Goal: Use online tool/utility: Use online tool/utility

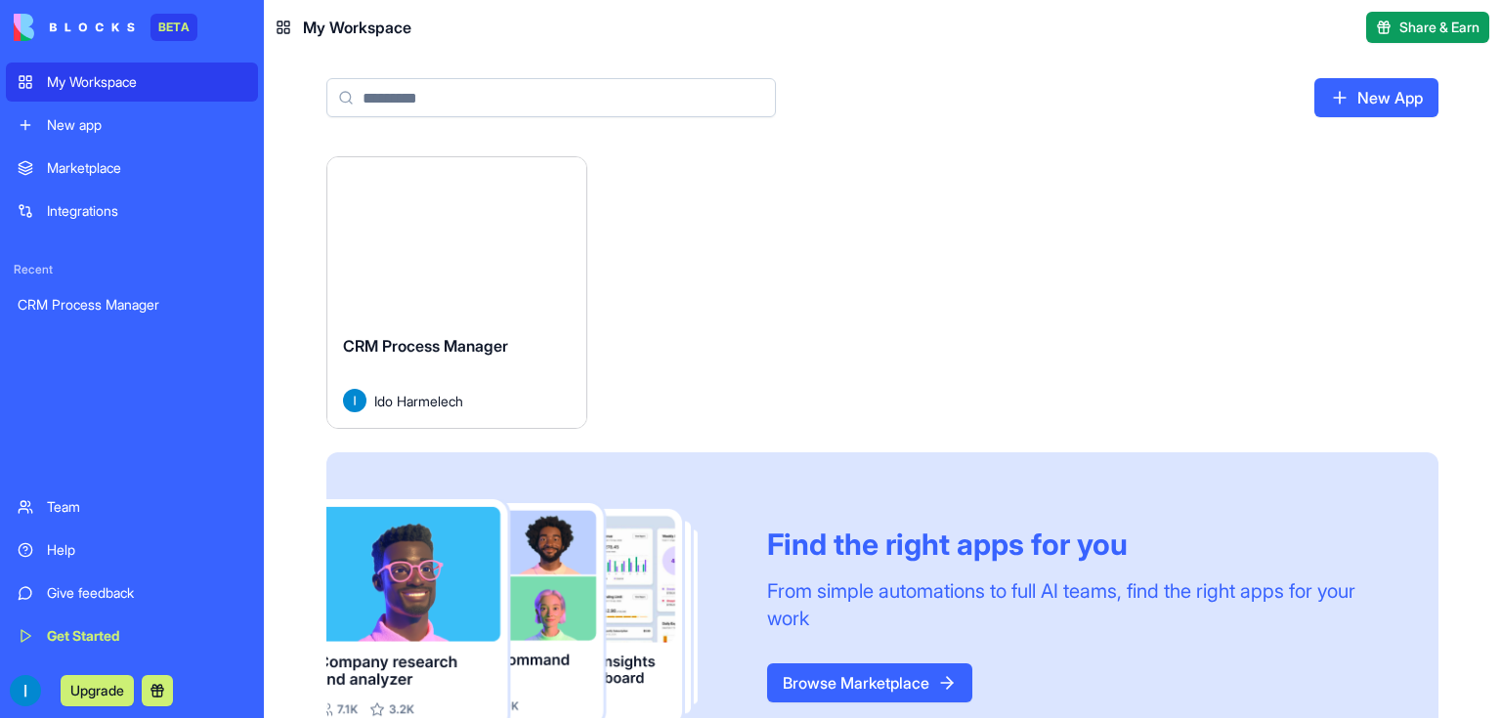
click at [160, 293] on link "CRM Process Manager" at bounding box center [132, 304] width 252 height 39
click at [160, 301] on div "CRM Process Manager" at bounding box center [132, 305] width 229 height 20
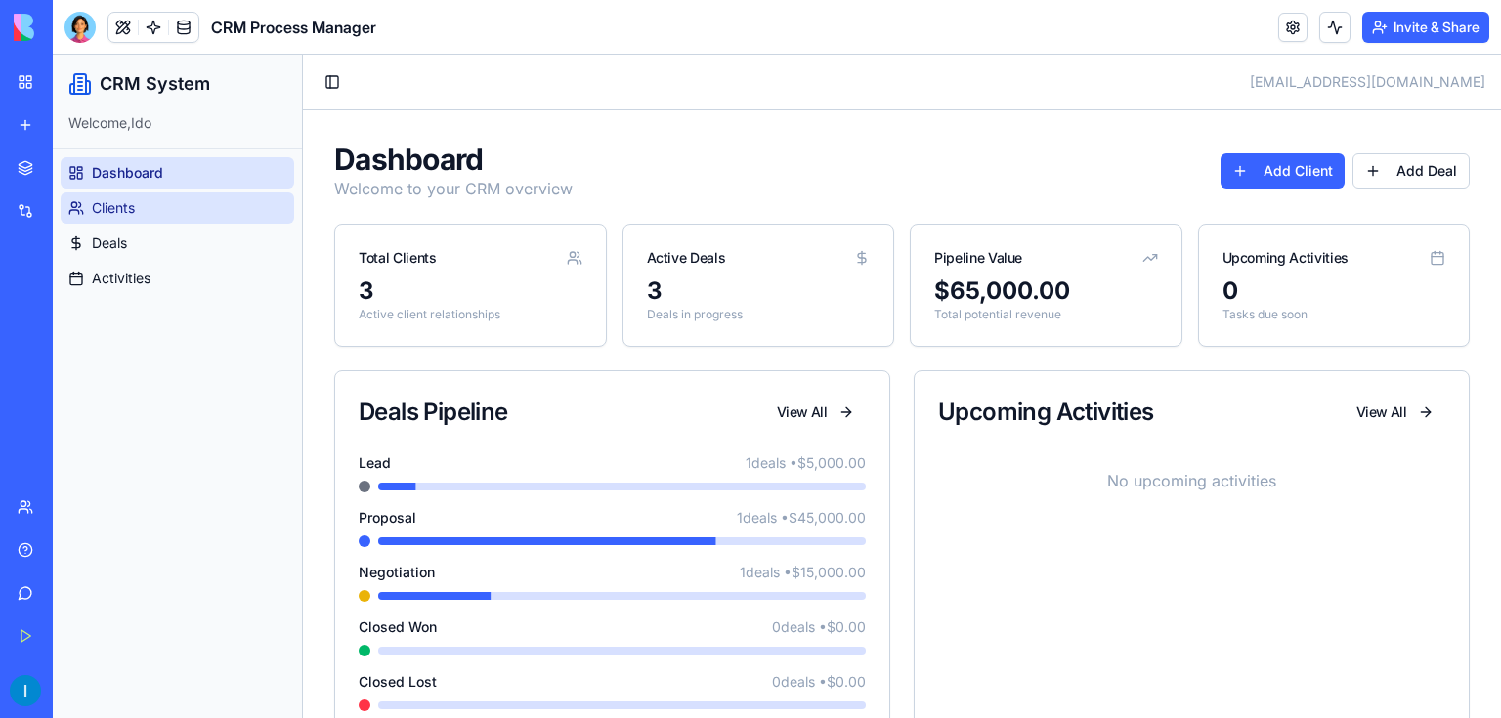
click at [177, 203] on link "Clients" at bounding box center [177, 207] width 233 height 31
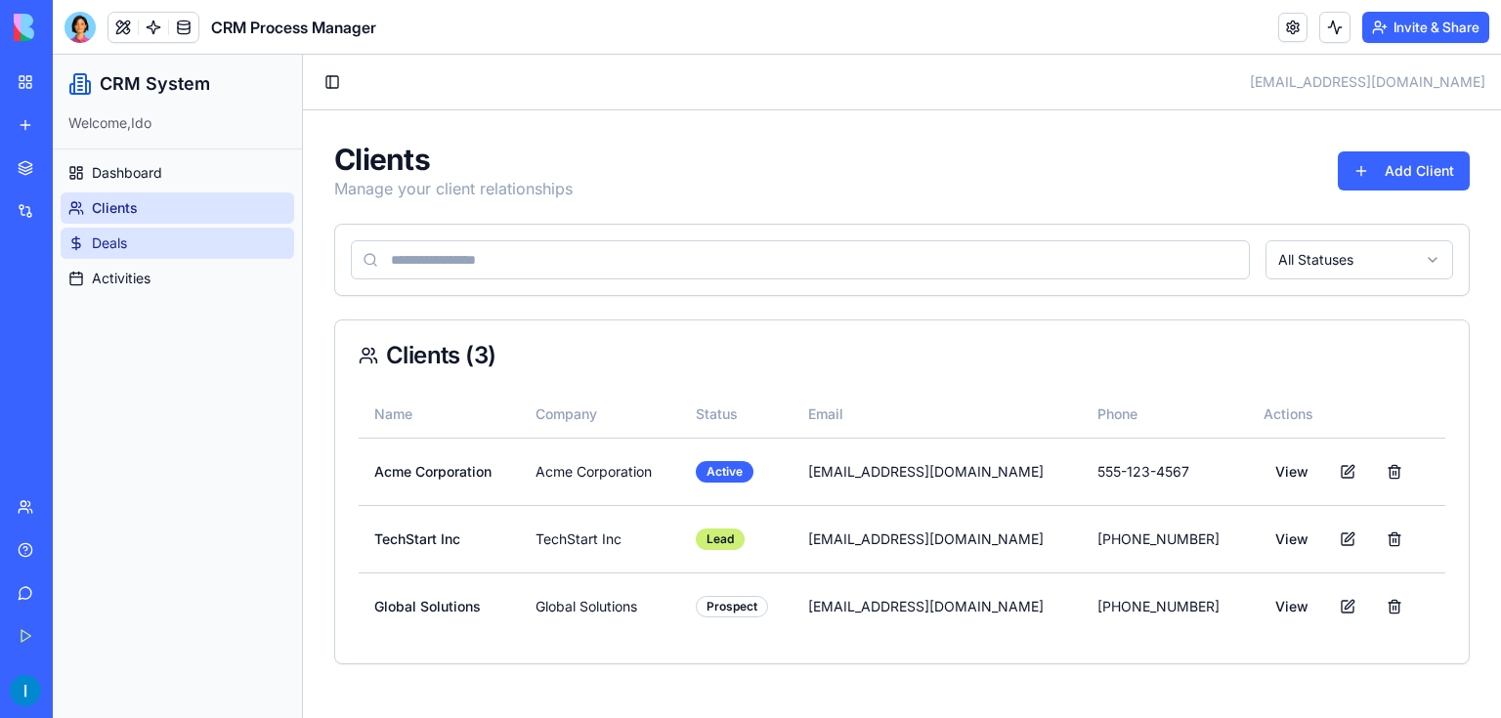
click at [180, 231] on link "Deals" at bounding box center [177, 243] width 233 height 31
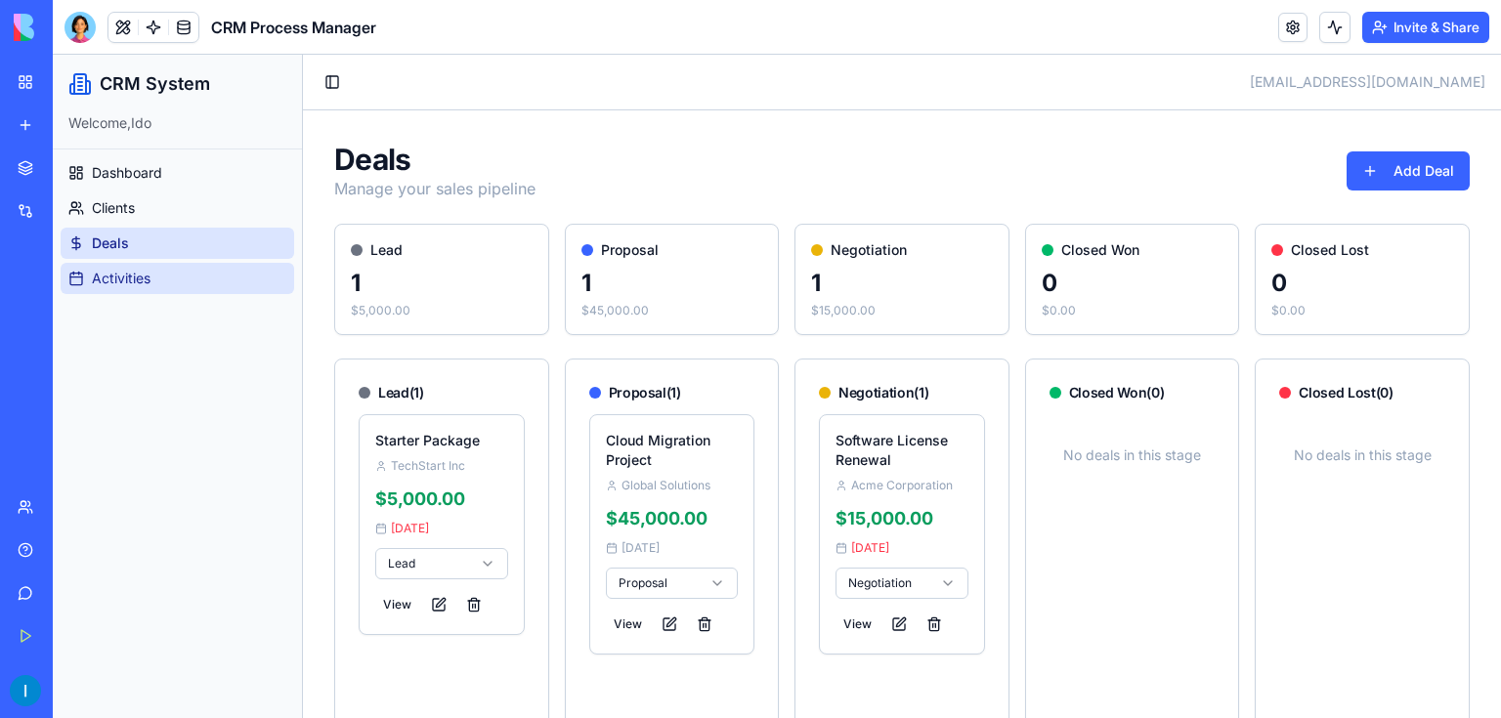
click at [192, 270] on link "Activities" at bounding box center [177, 278] width 233 height 31
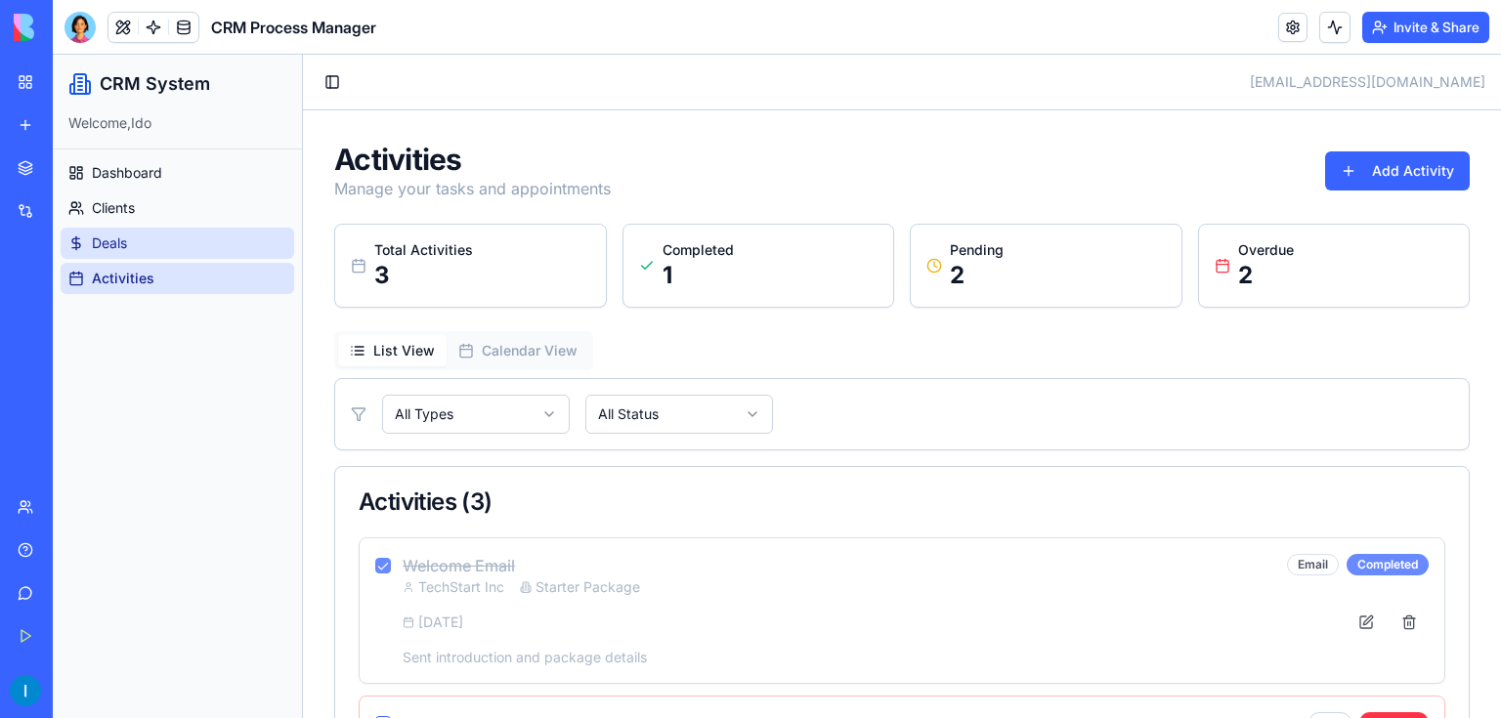
click at [217, 250] on link "Deals" at bounding box center [177, 243] width 233 height 31
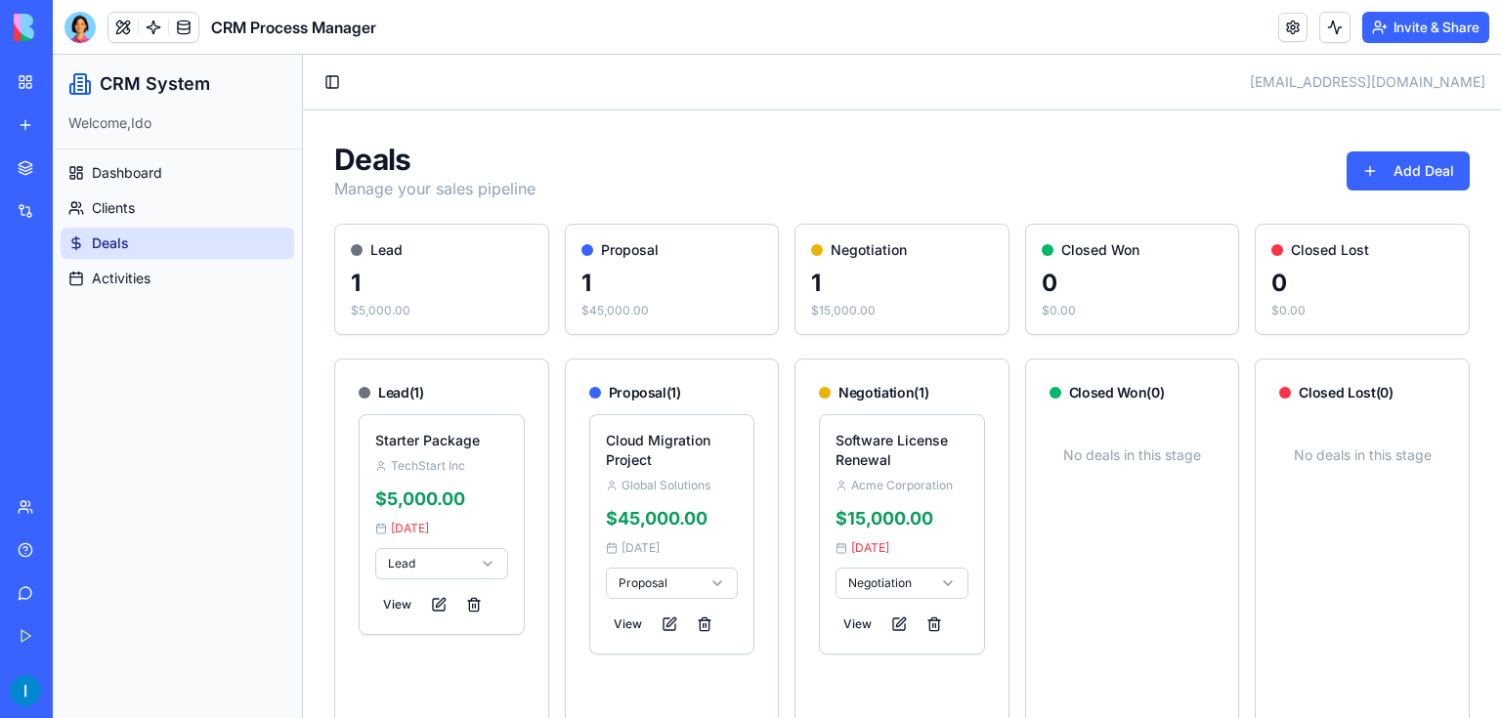
scroll to position [78, 0]
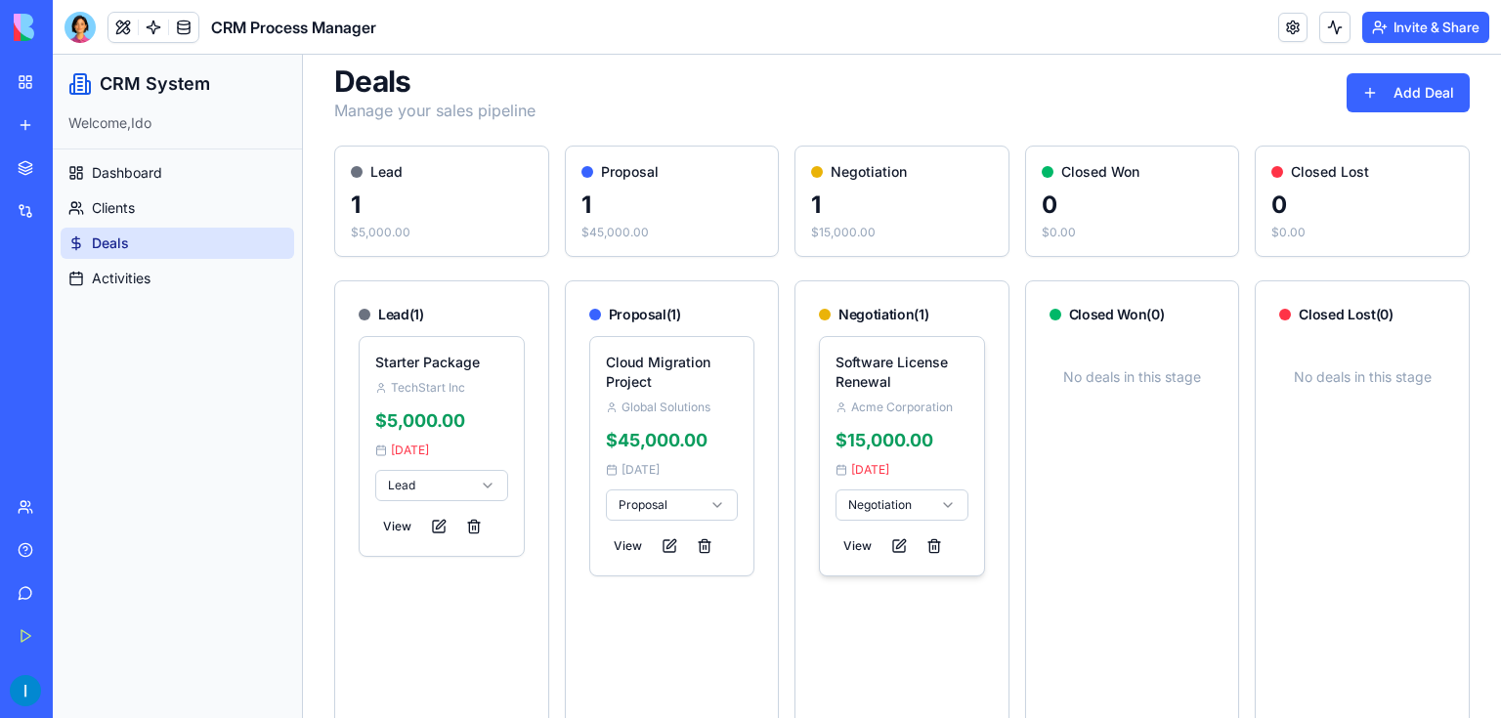
click at [916, 372] on h4 "Software License Renewal" at bounding box center [901, 372] width 133 height 39
click at [446, 383] on div "TechStart Inc" at bounding box center [441, 388] width 133 height 16
click at [439, 527] on button at bounding box center [438, 526] width 31 height 27
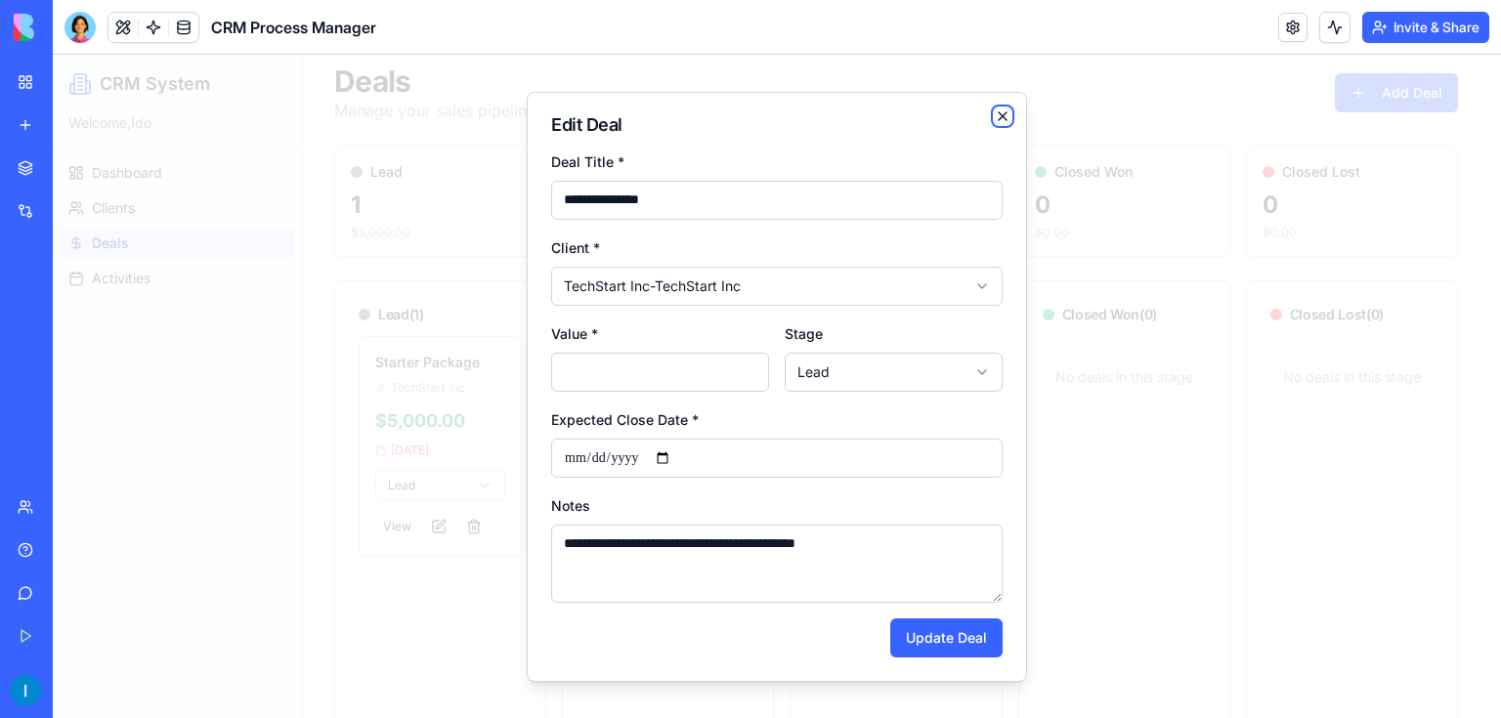
click at [1002, 115] on icon "button" at bounding box center [1002, 116] width 8 height 8
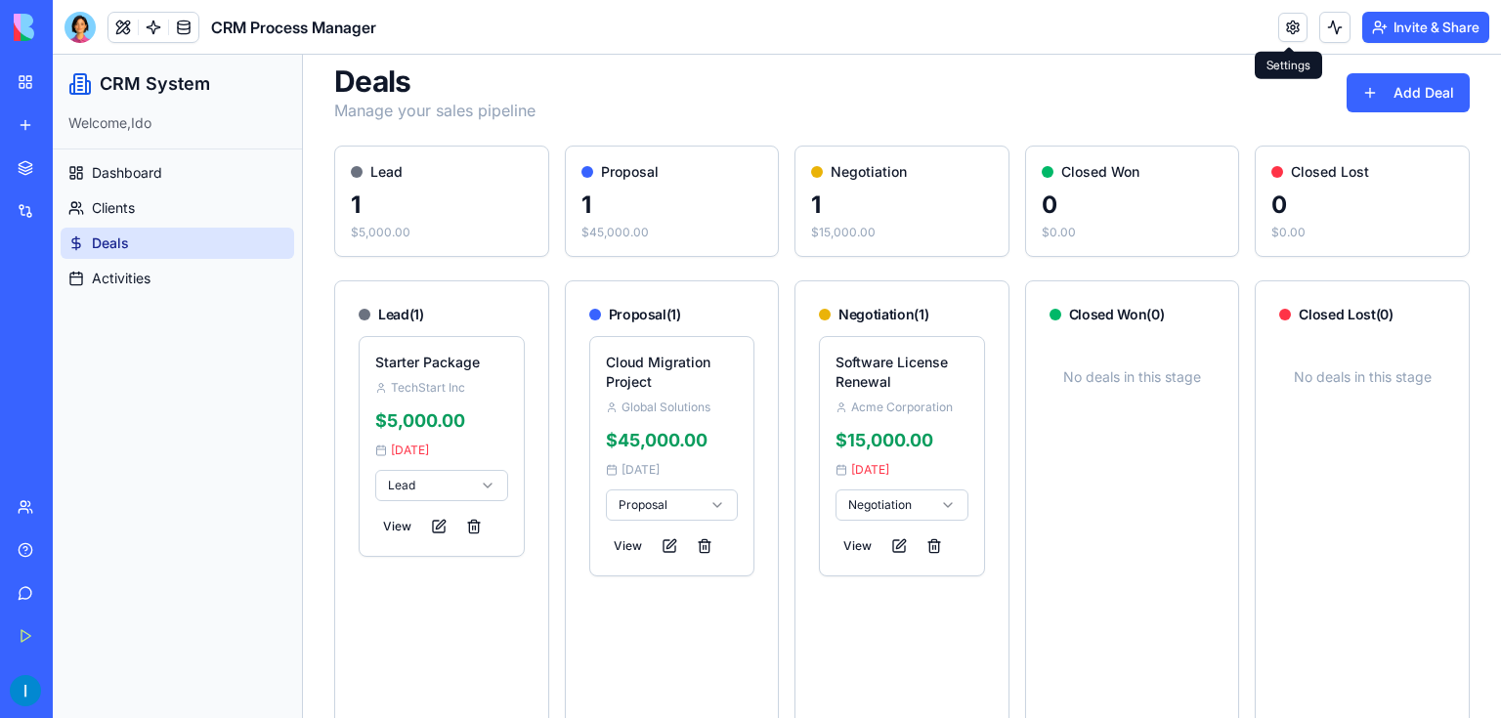
click at [1299, 29] on link at bounding box center [1292, 27] width 29 height 29
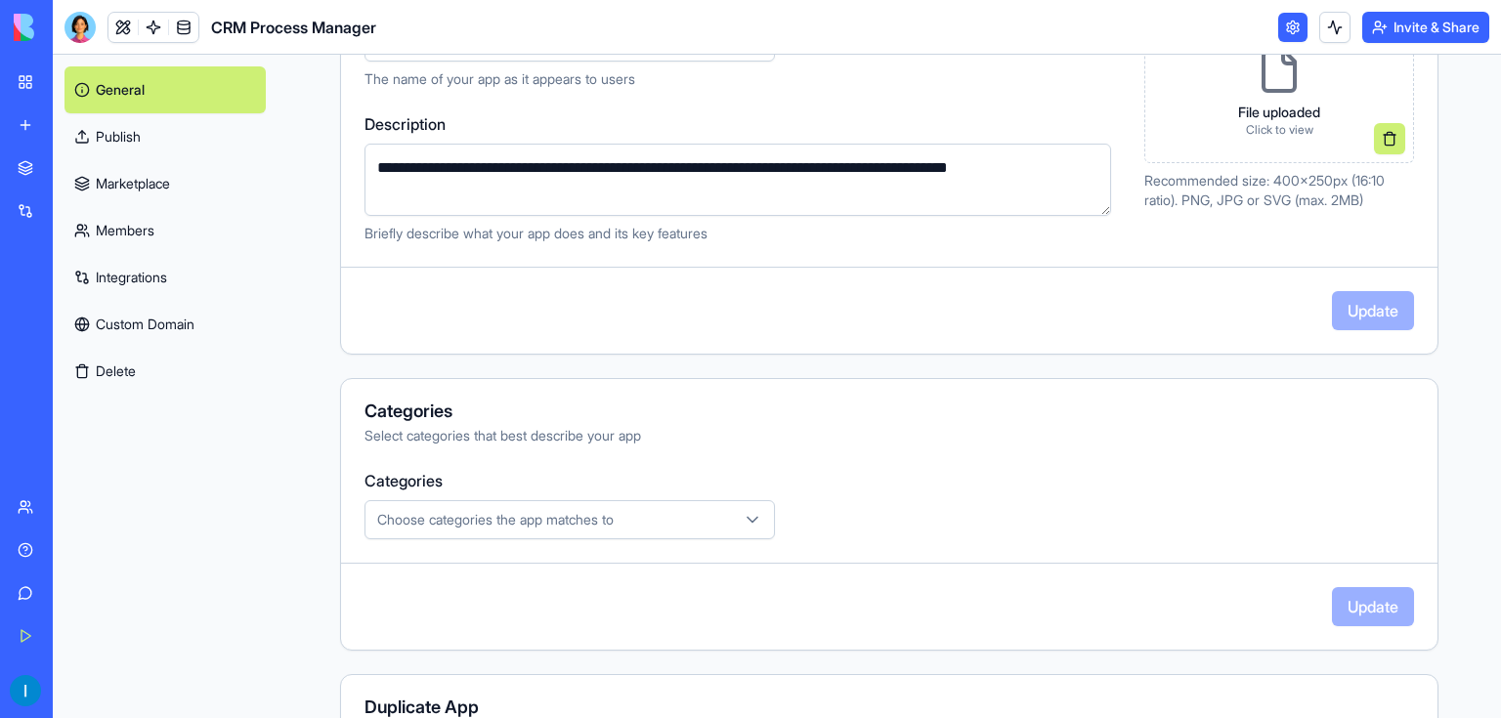
scroll to position [78, 0]
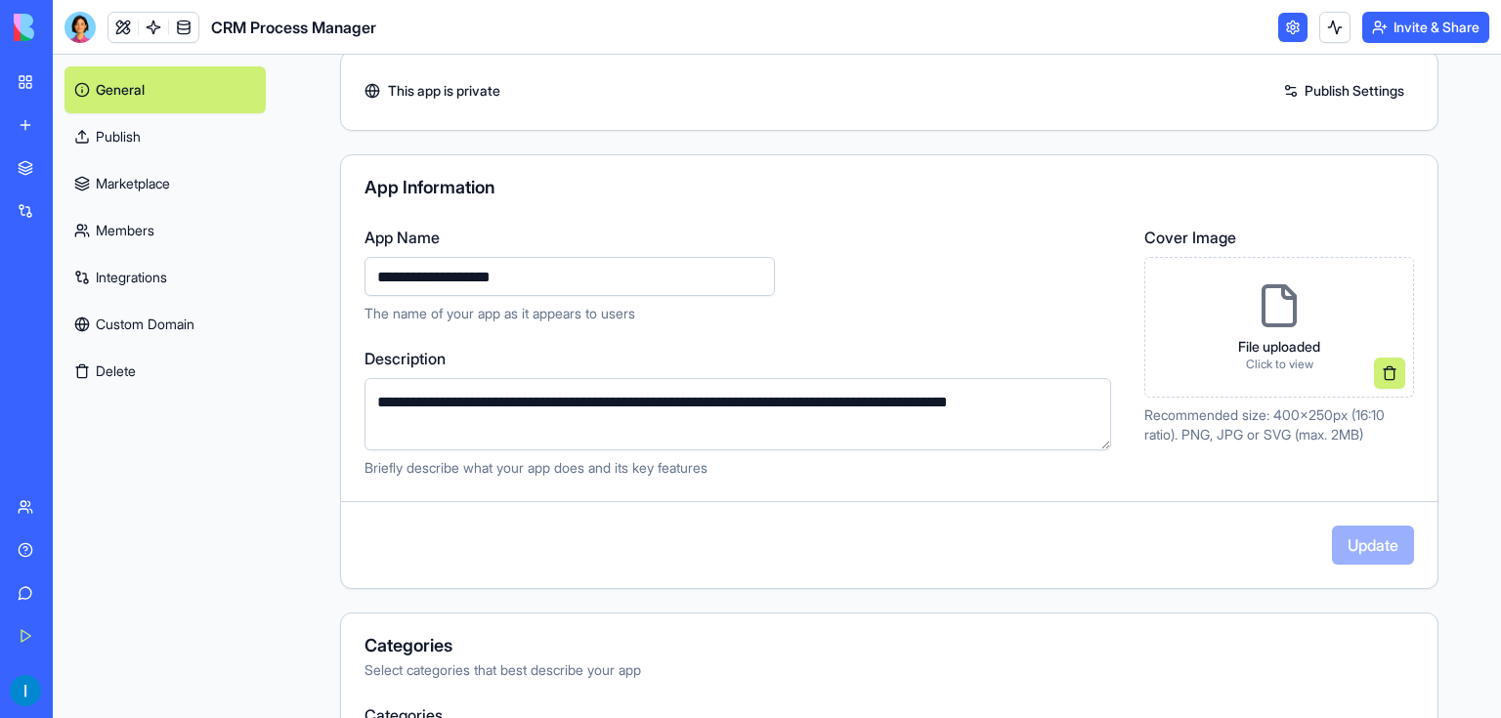
click at [47, 74] on div "BETA My Workspace New app Marketplace Integrations Recent CRM Process Manager A…" at bounding box center [26, 359] width 53 height 718
click at [84, 317] on link "CRM Process Manager" at bounding box center [45, 304] width 78 height 39
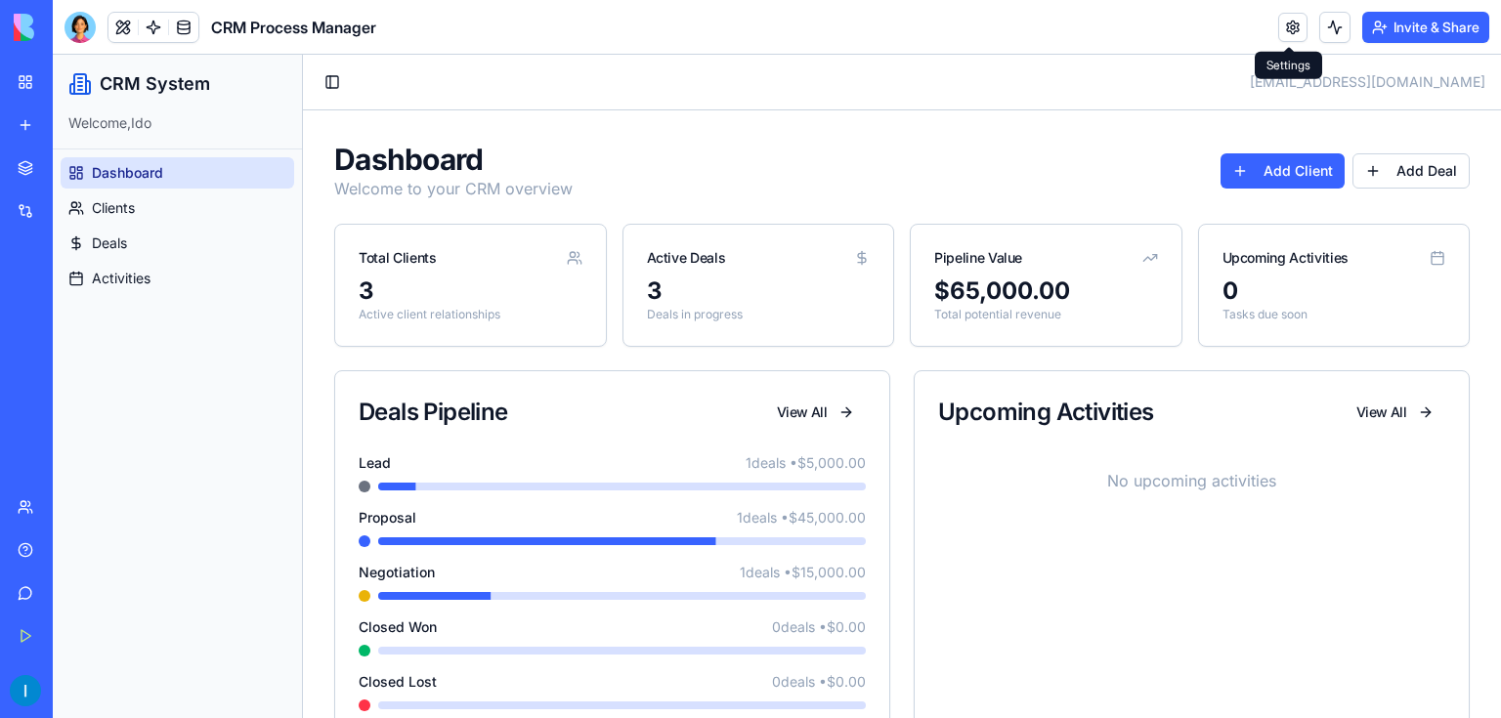
click at [1295, 37] on link at bounding box center [1292, 27] width 29 height 29
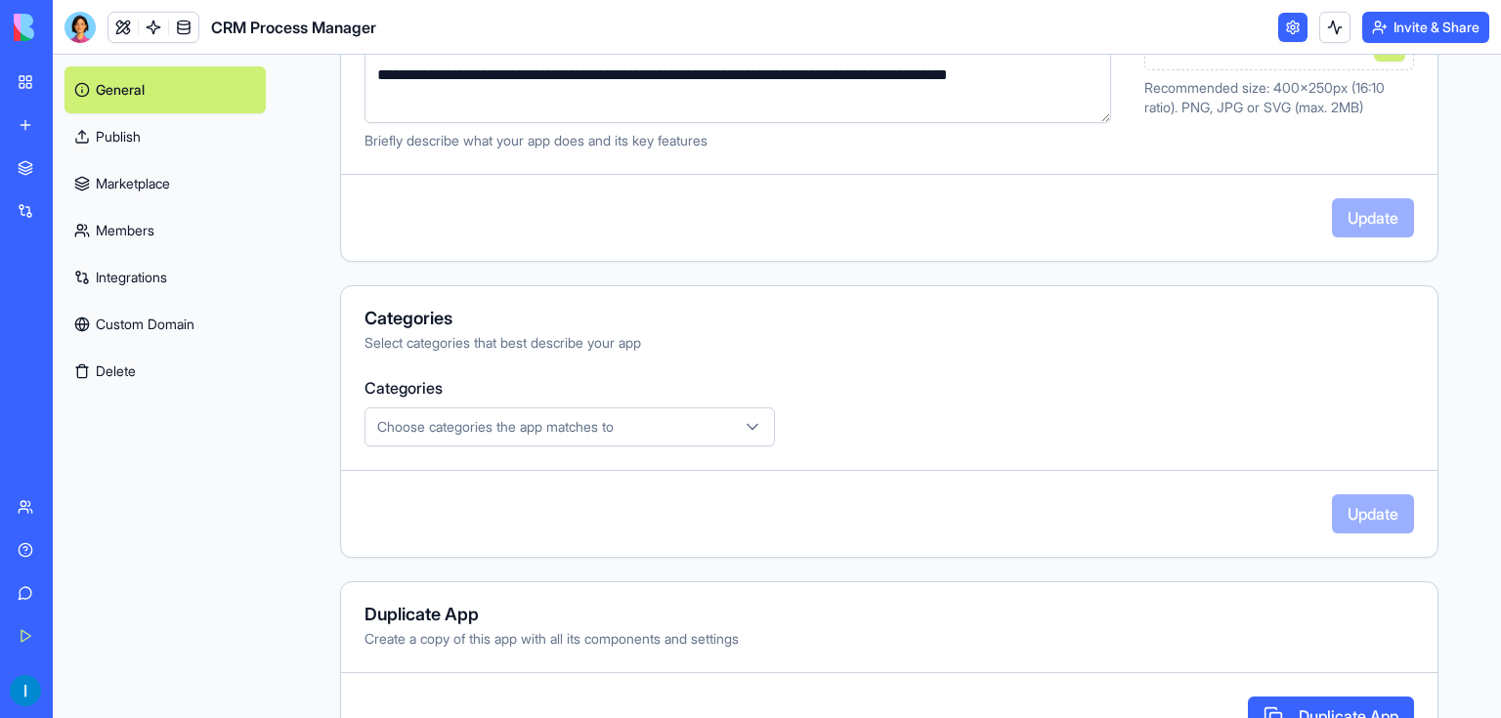
scroll to position [469, 0]
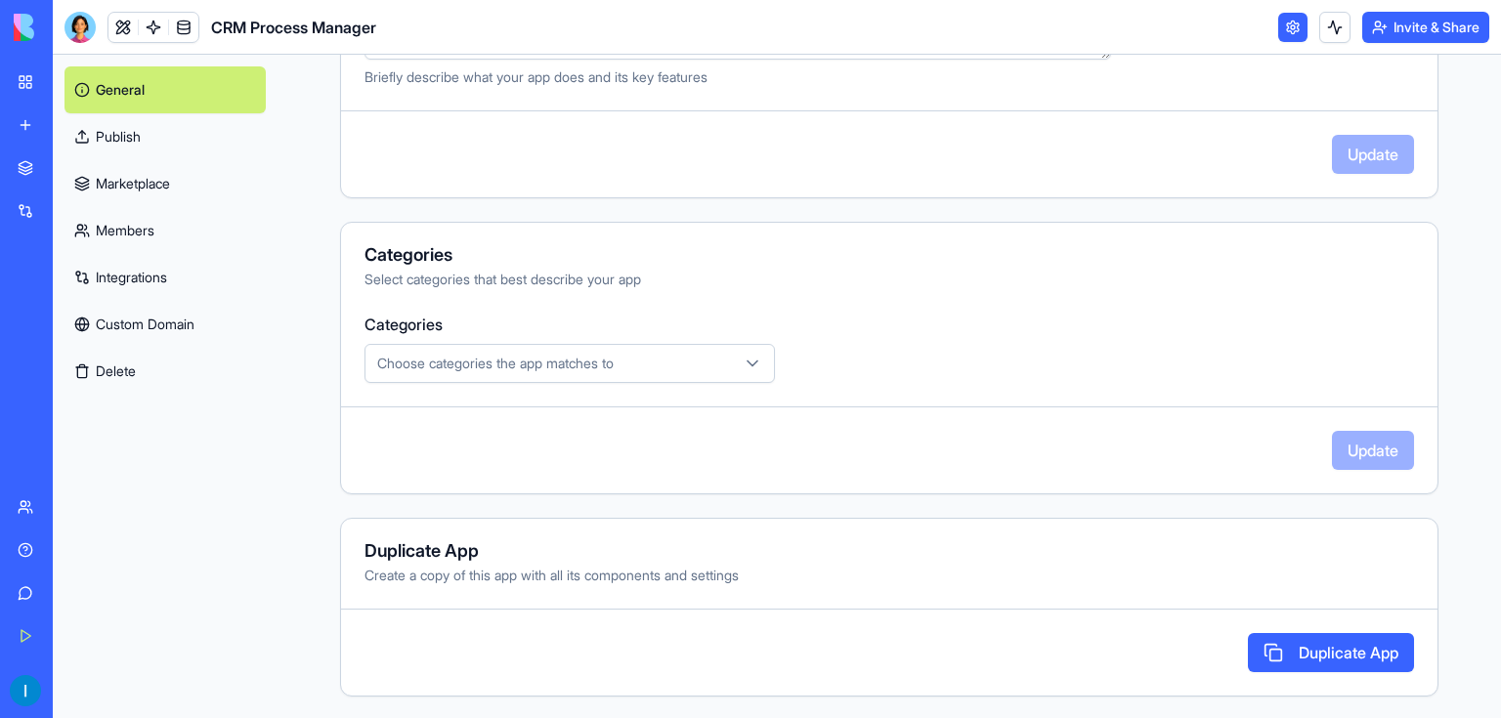
click at [72, 303] on div "CRM Process Manager" at bounding box center [45, 305] width 55 height 20
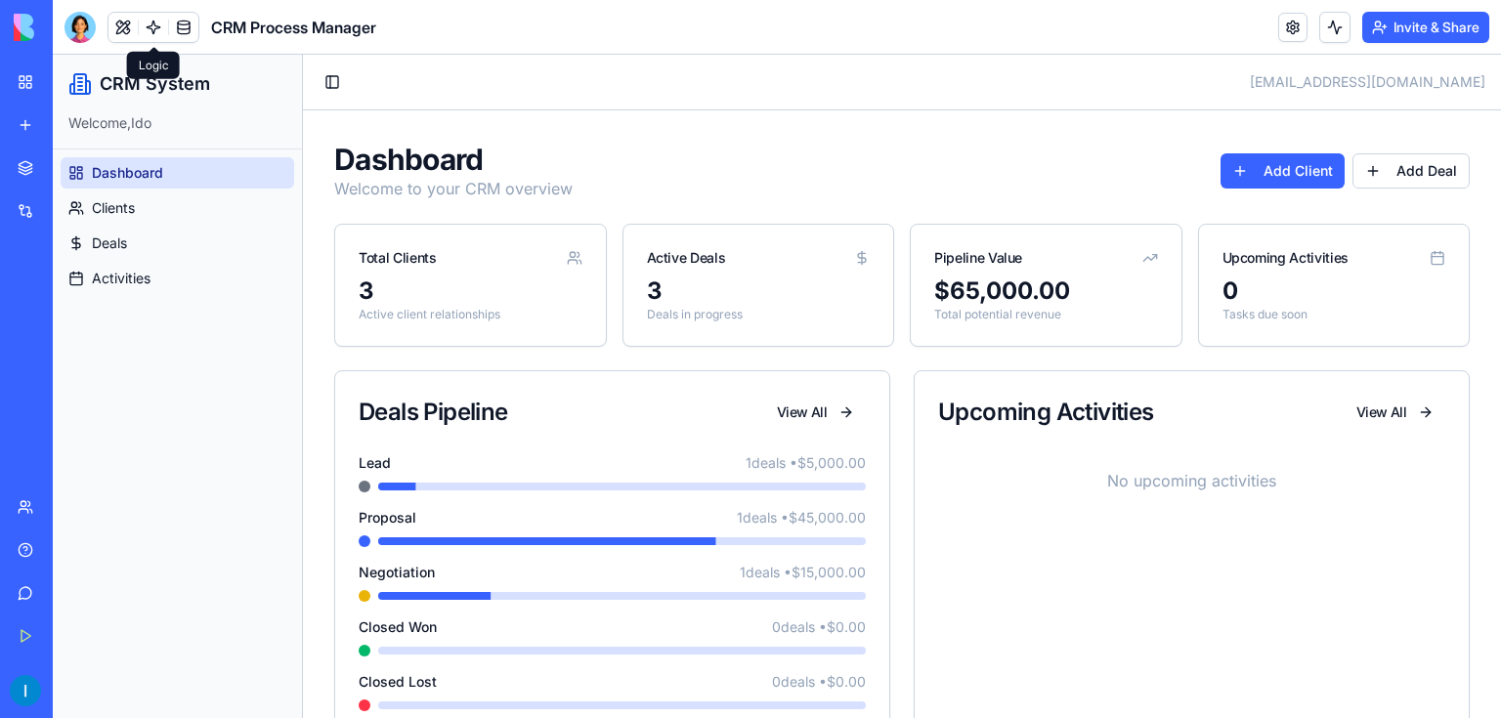
click at [145, 25] on link at bounding box center [153, 27] width 29 height 29
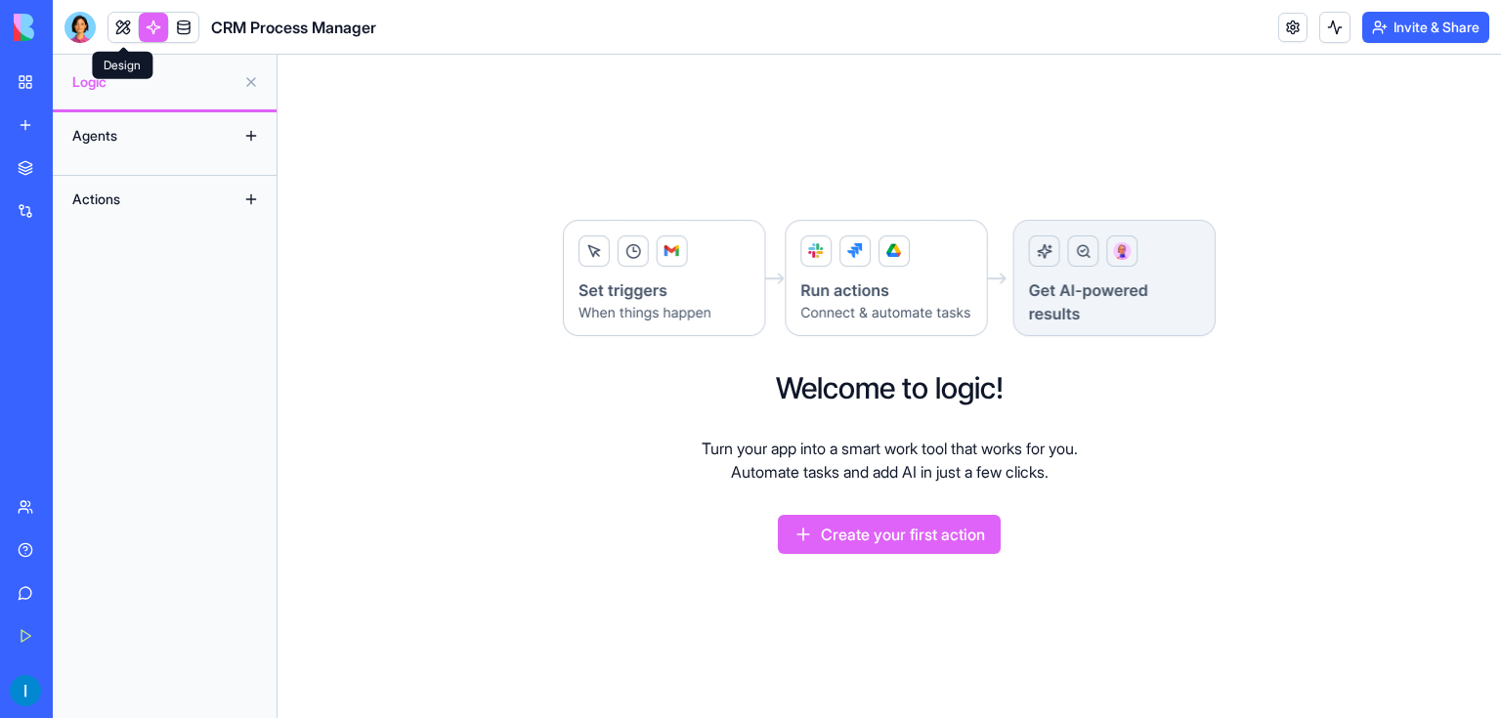
click at [133, 37] on link at bounding box center [122, 27] width 29 height 29
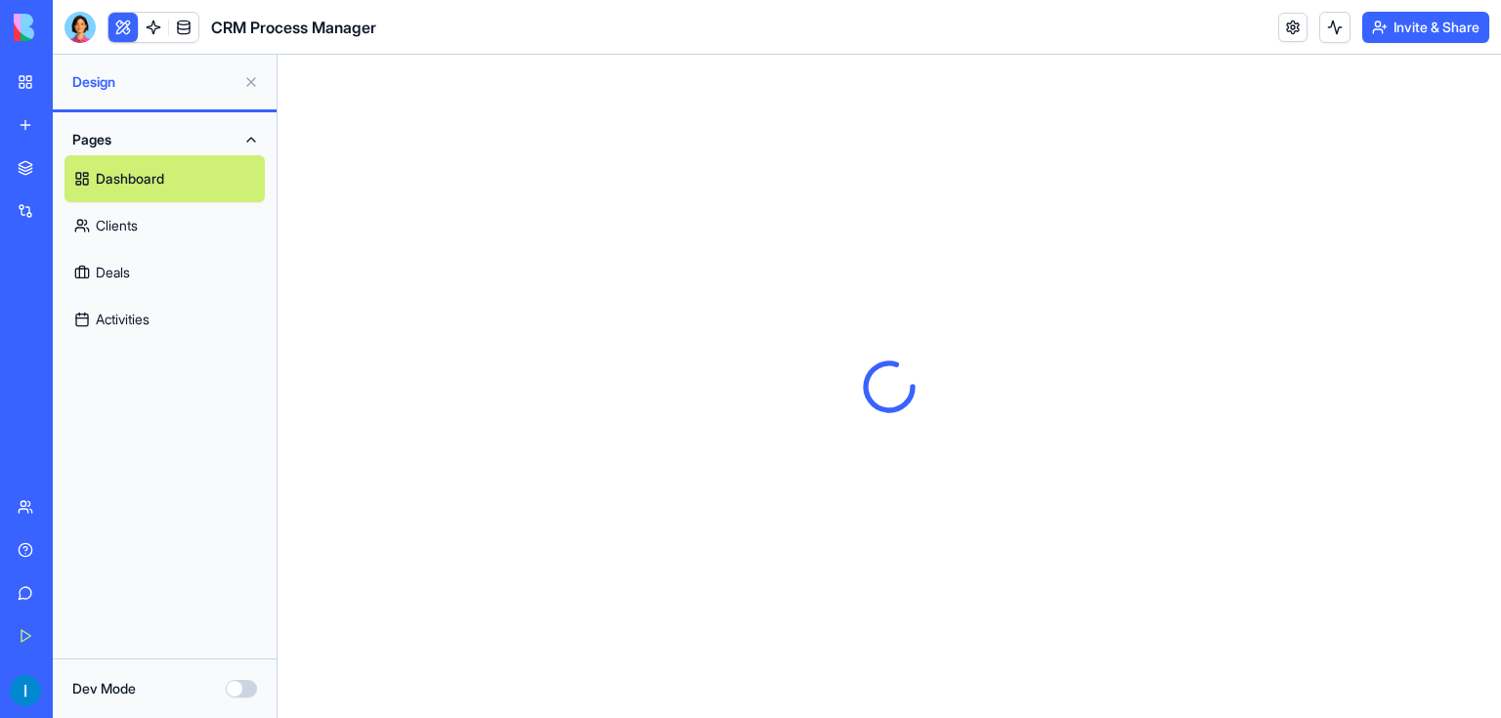
click at [141, 219] on link "Clients" at bounding box center [164, 225] width 200 height 47
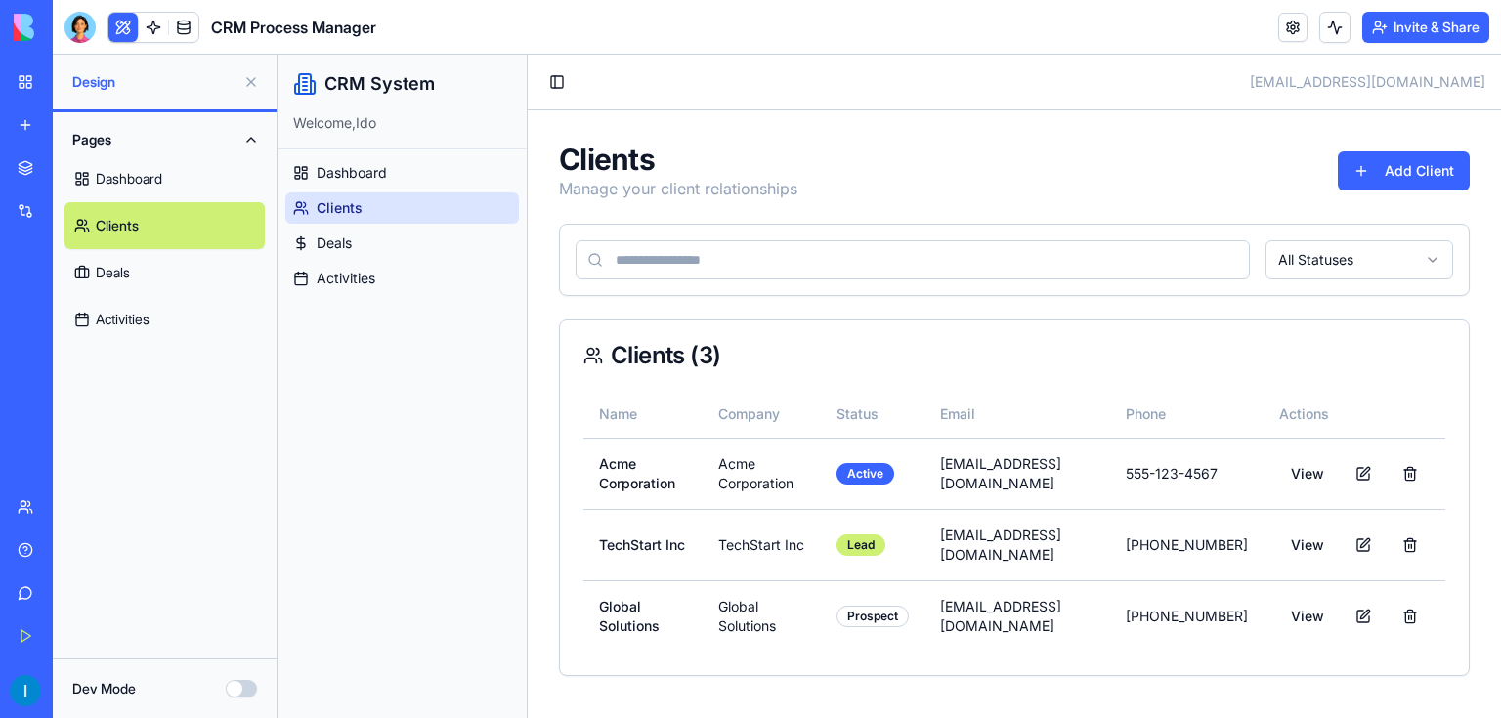
click at [141, 273] on link "Deals" at bounding box center [164, 272] width 200 height 47
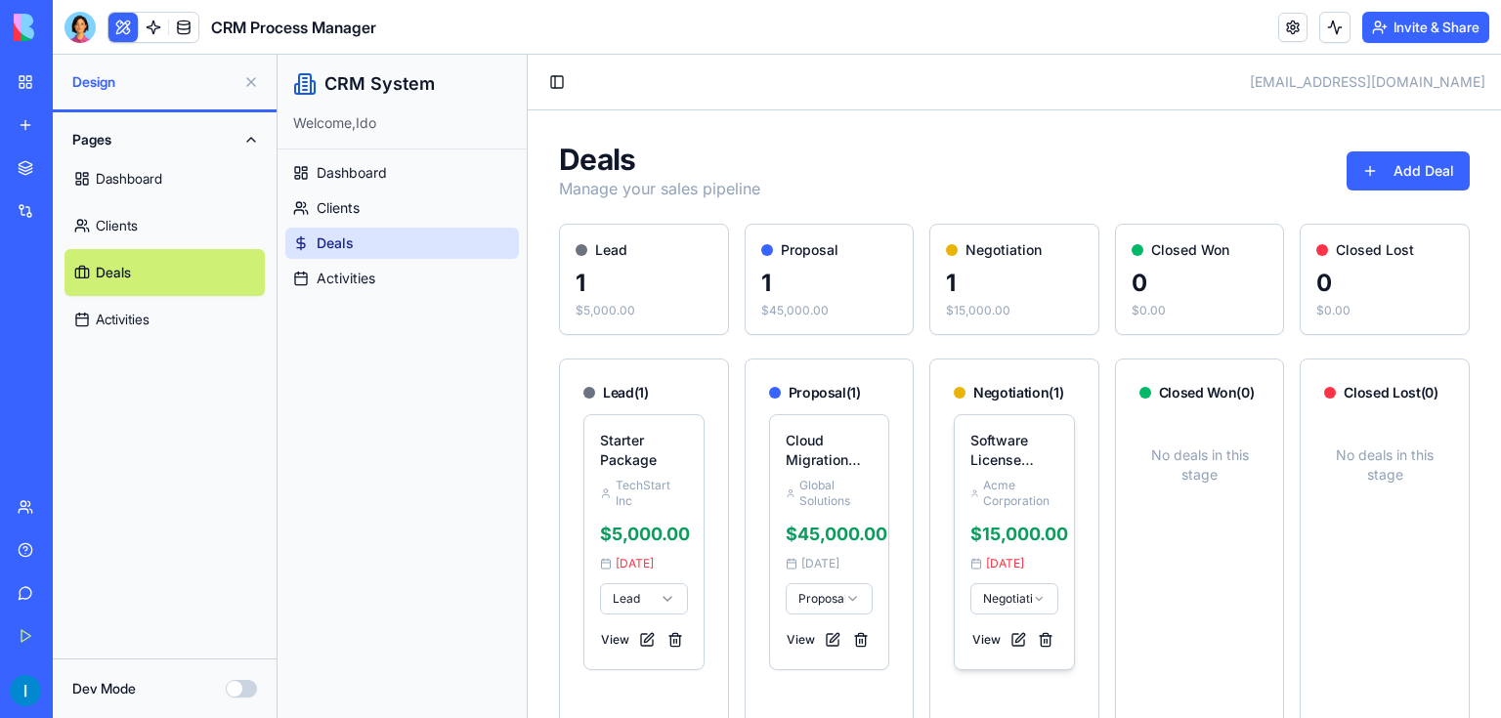
click at [1024, 468] on h4 "Software License Renewal" at bounding box center [1014, 450] width 88 height 39
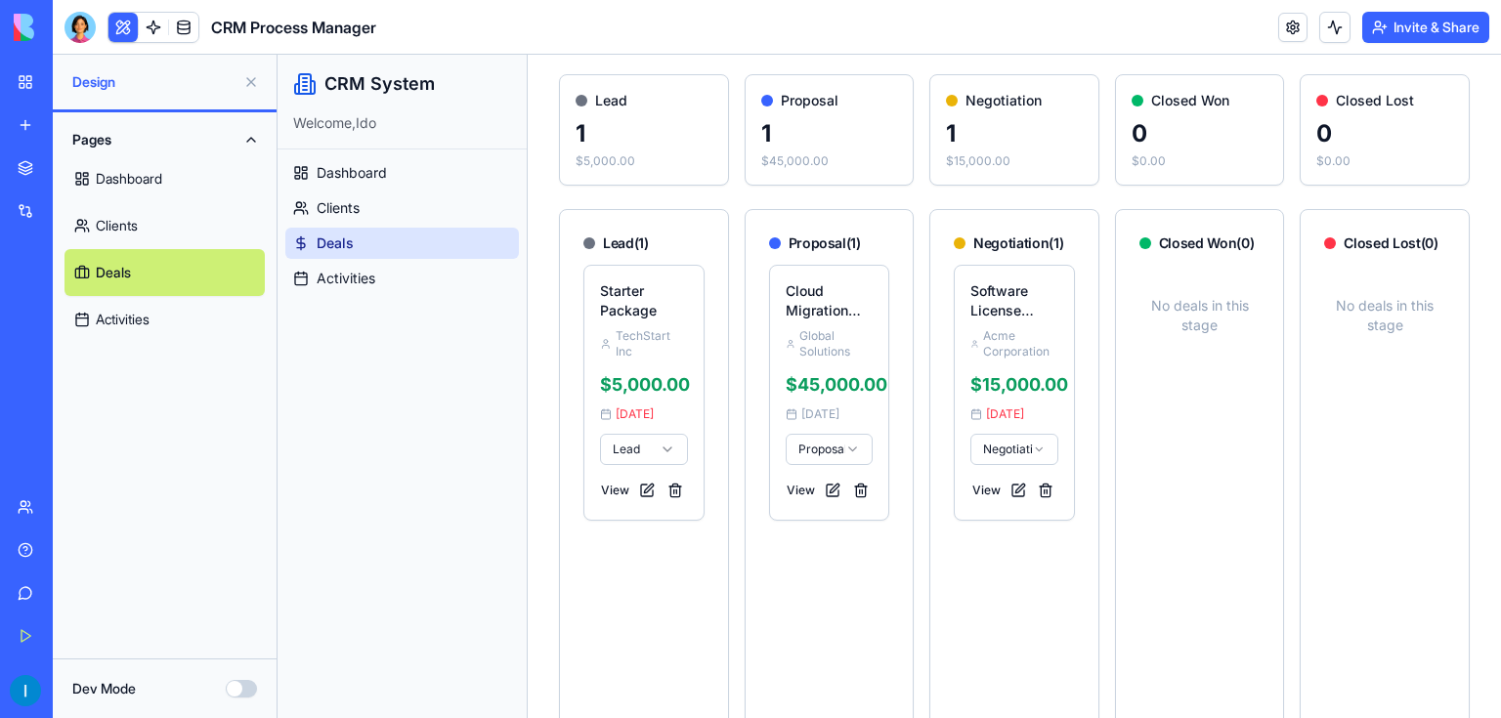
scroll to position [156, 0]
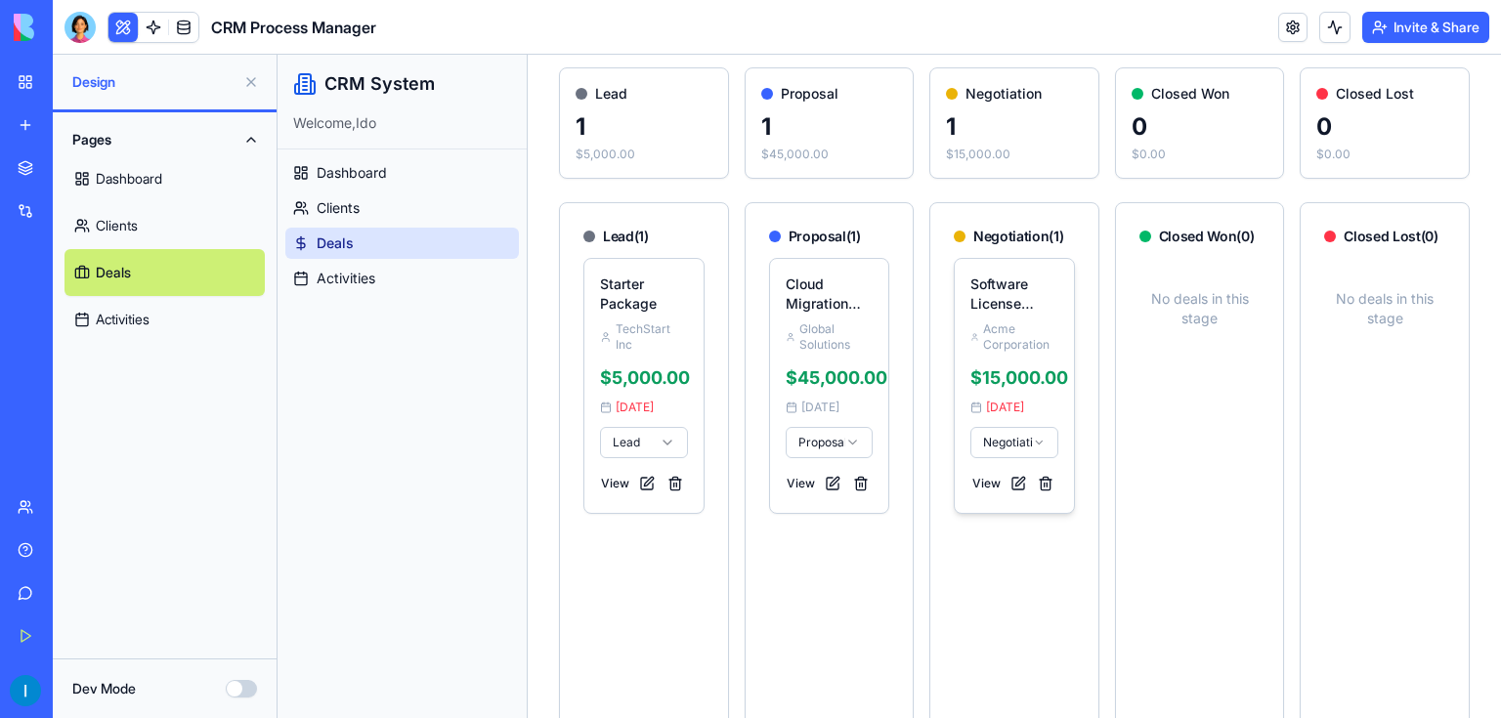
click at [1026, 446] on html "CRM System Welcome, Ido Dashboard Clients Deals Activities Toggle Sidebar [EMAI…" at bounding box center [888, 366] width 1223 height 937
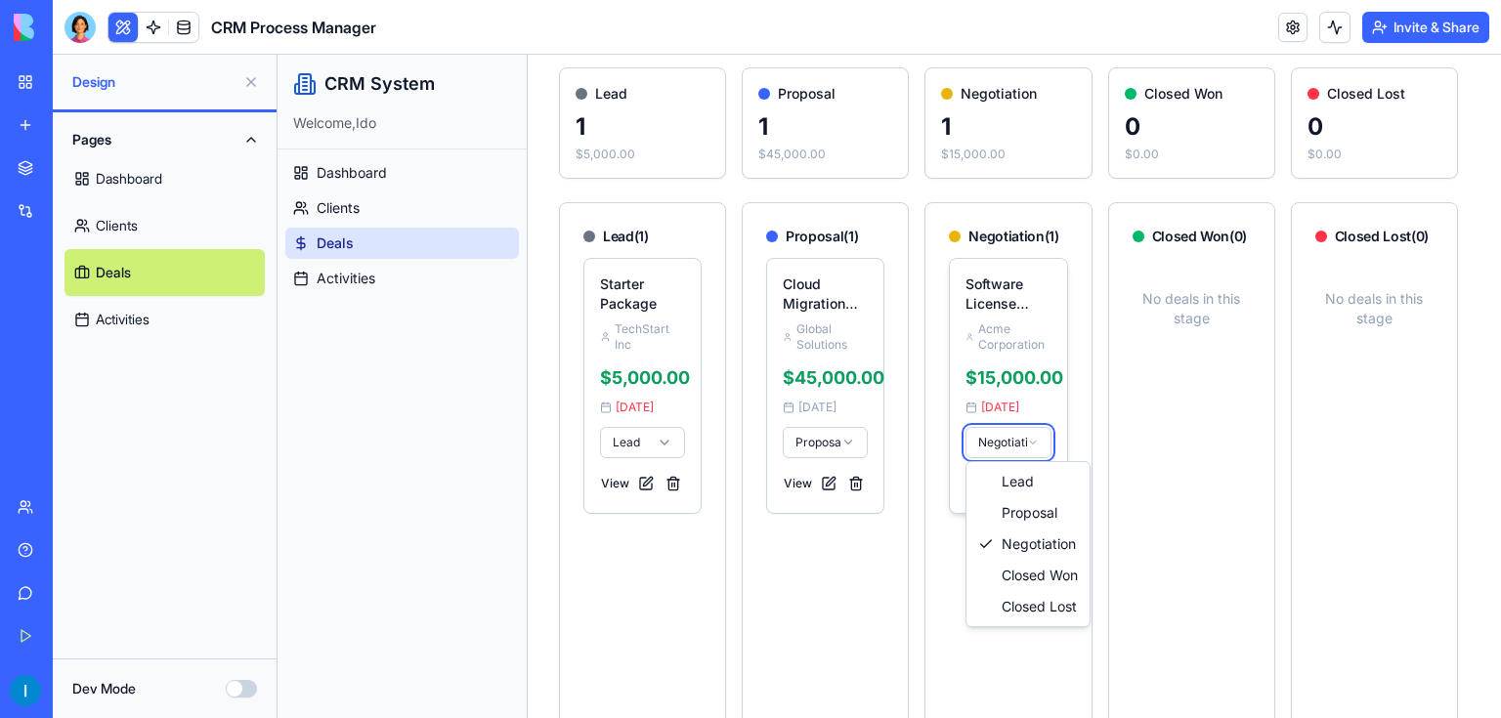
click at [1026, 446] on html "CRM System Welcome, Ido Dashboard Clients Deals Activities Toggle Sidebar [EMAI…" at bounding box center [888, 366] width 1223 height 937
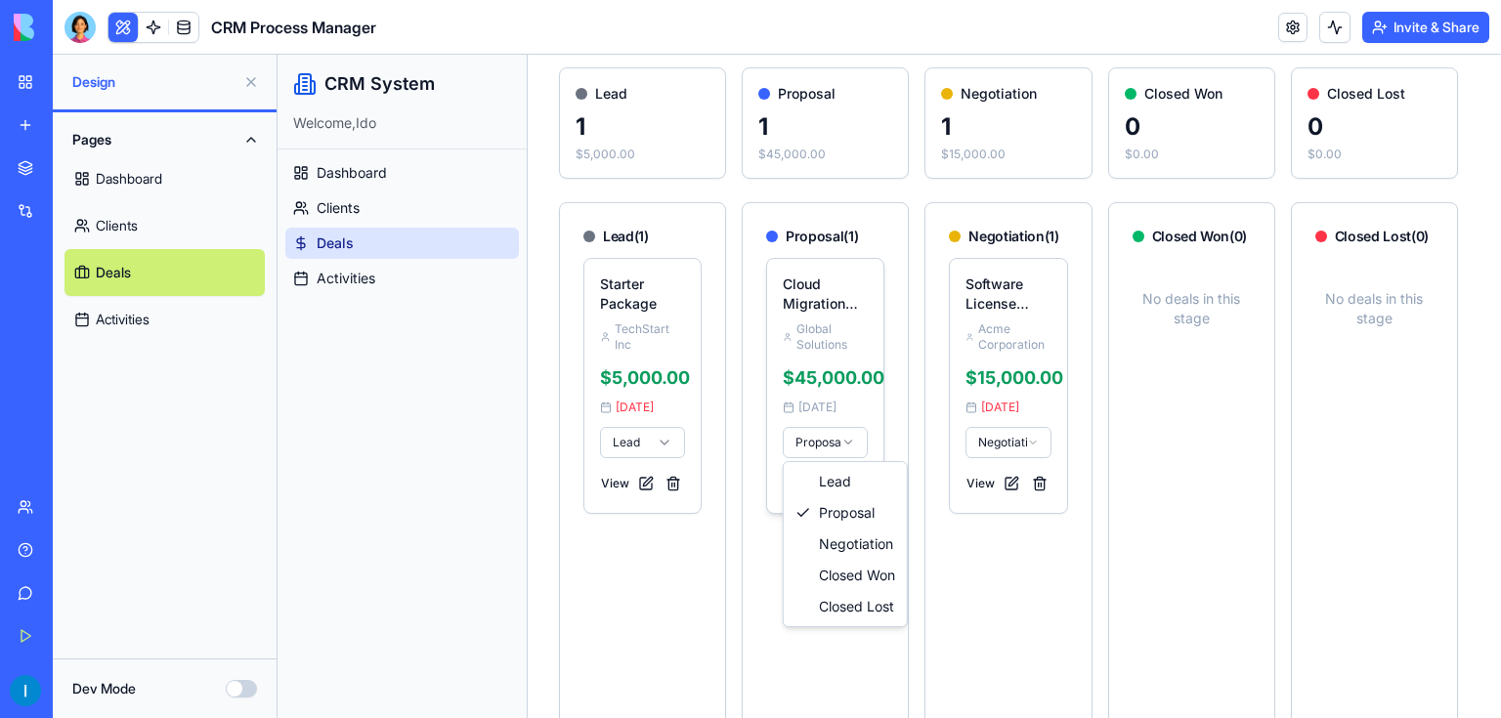
click at [848, 449] on html "CRM System Welcome, Ido Dashboard Clients Deals Activities Toggle Sidebar [EMAI…" at bounding box center [888, 366] width 1223 height 937
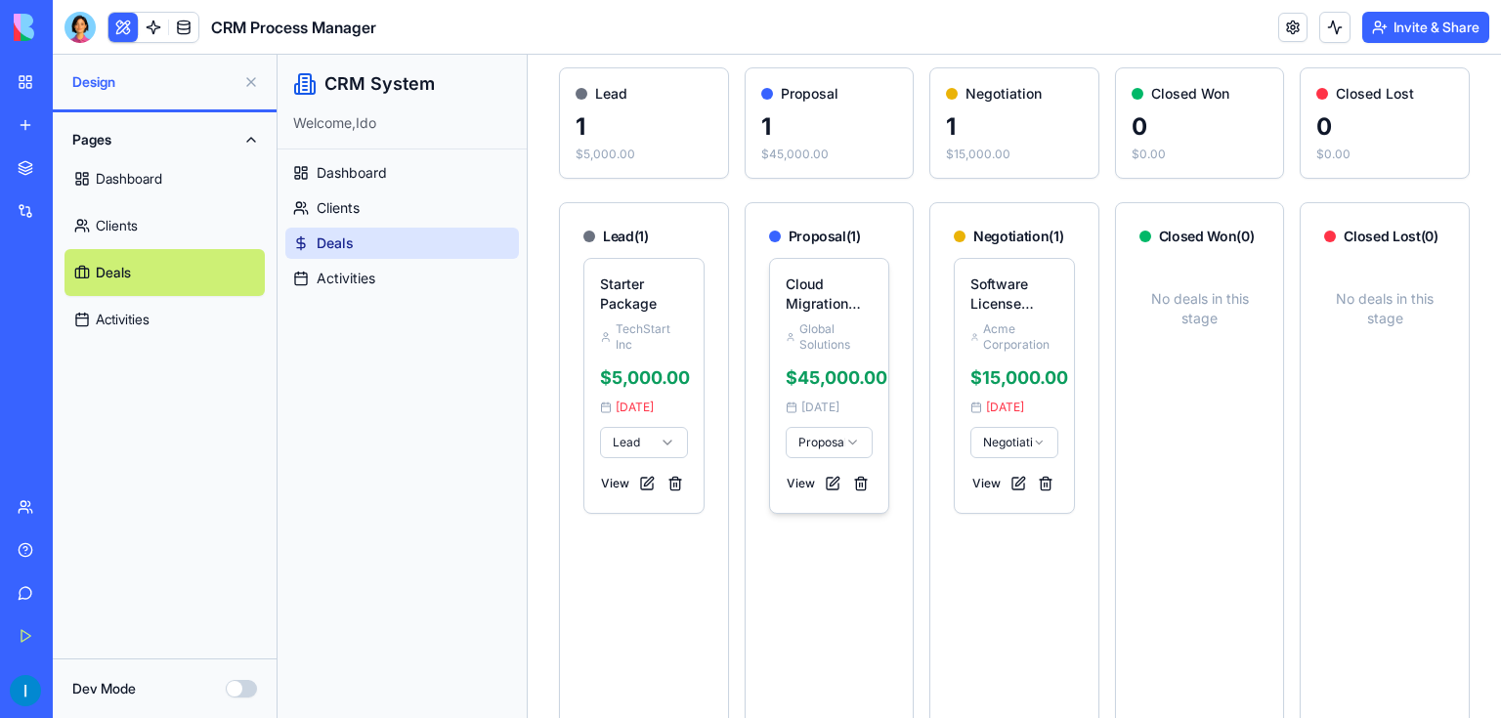
click at [848, 449] on html "CRM System Welcome, Ido Dashboard Clients Deals Activities Toggle Sidebar [EMAI…" at bounding box center [888, 366] width 1223 height 937
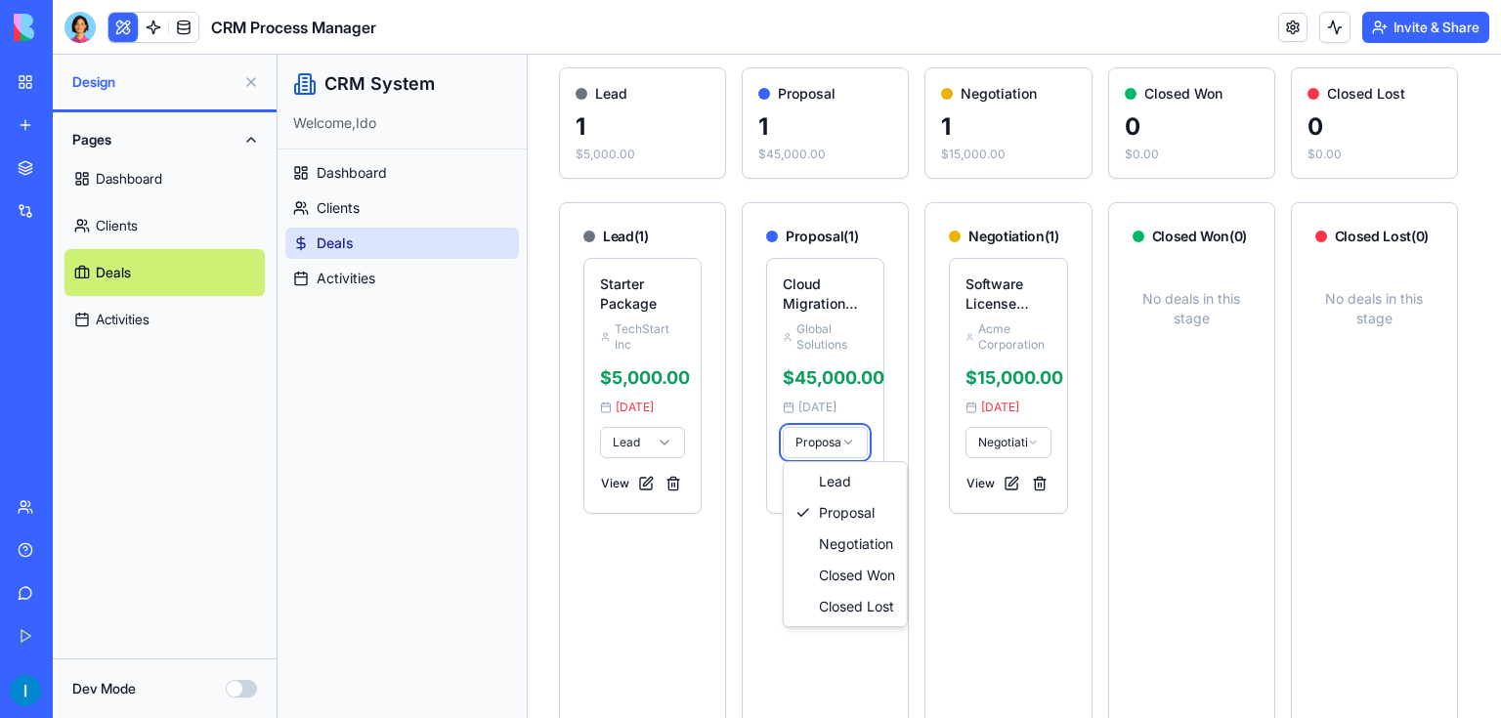
click at [852, 450] on html "CRM System Welcome, Ido Dashboard Clients Deals Activities Toggle Sidebar [EMAI…" at bounding box center [888, 366] width 1223 height 937
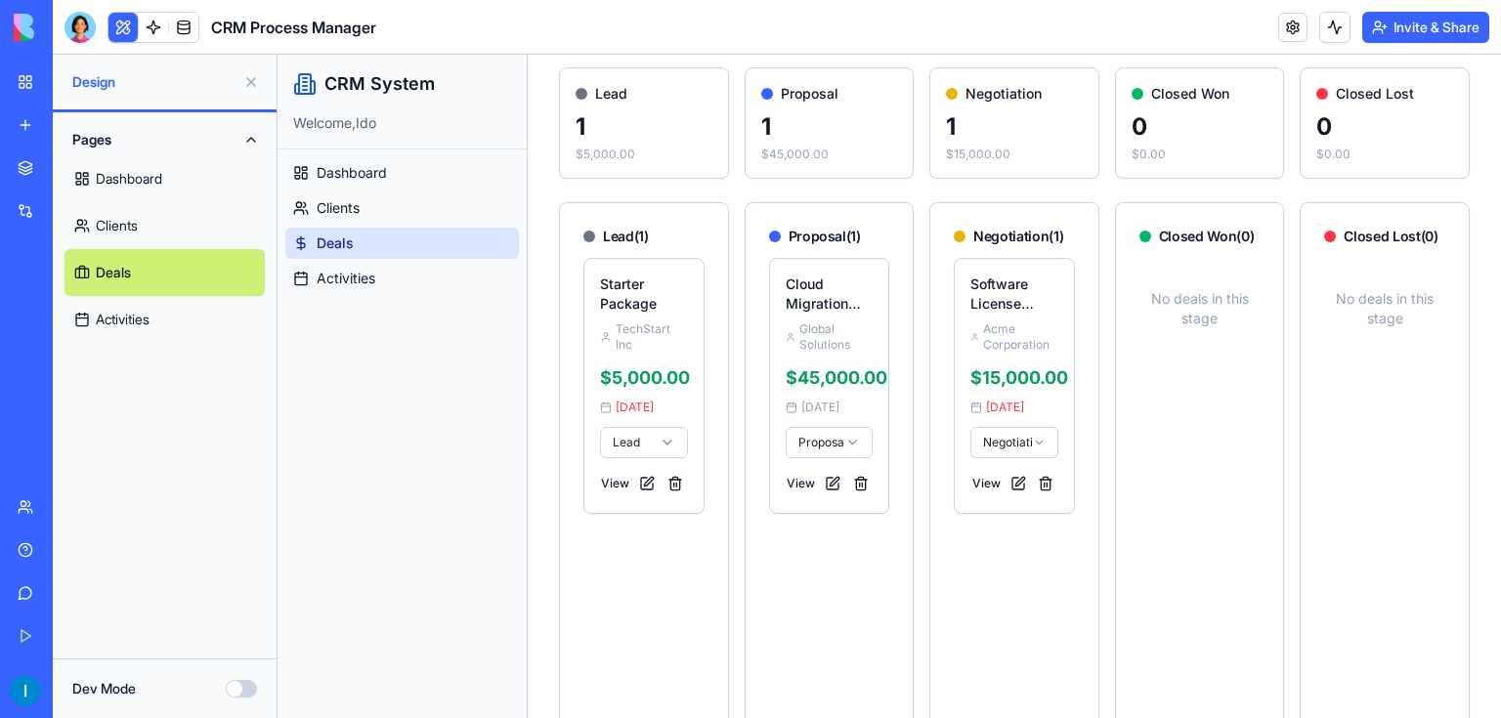
click at [238, 690] on button "Dev Mode" at bounding box center [241, 689] width 31 height 18
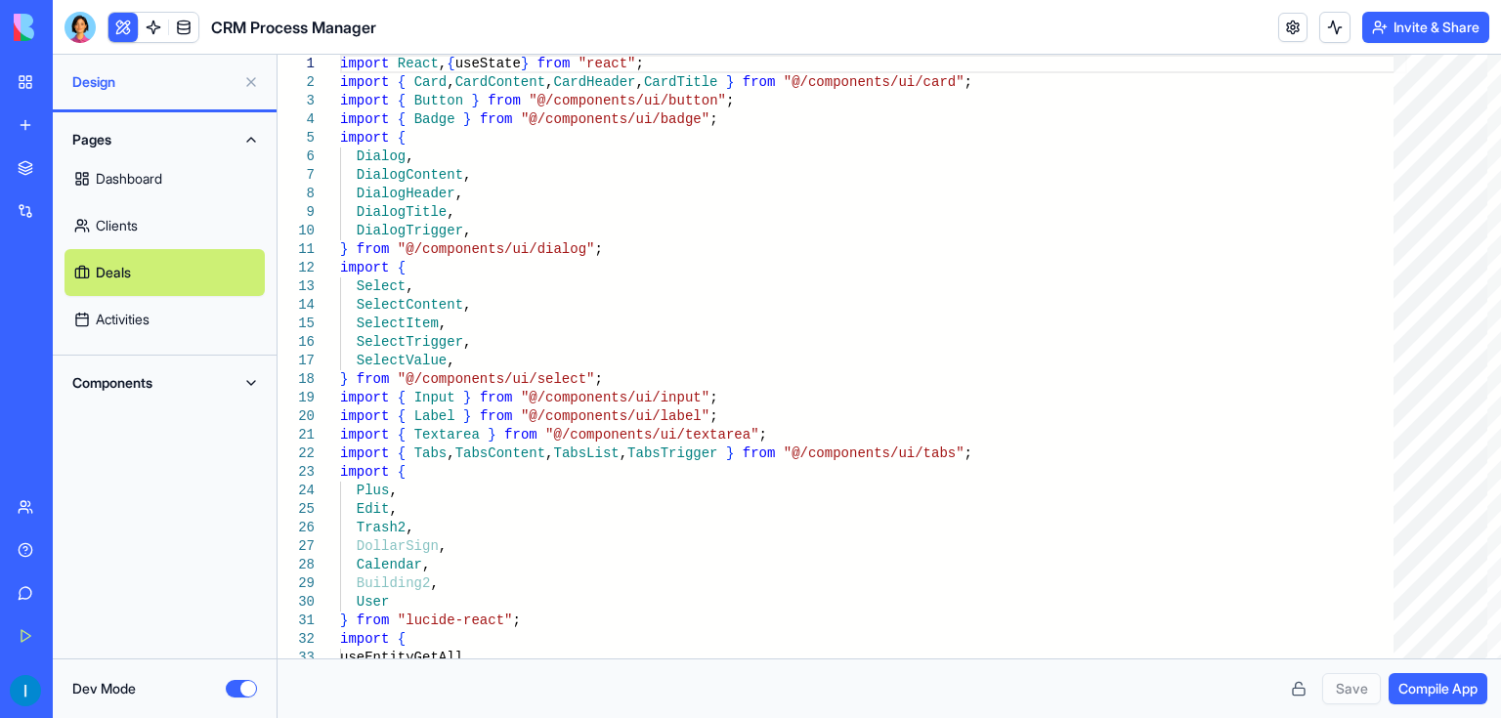
click at [173, 385] on button "Components" at bounding box center [164, 382] width 200 height 31
click at [238, 686] on button "Dev Mode" at bounding box center [241, 689] width 31 height 18
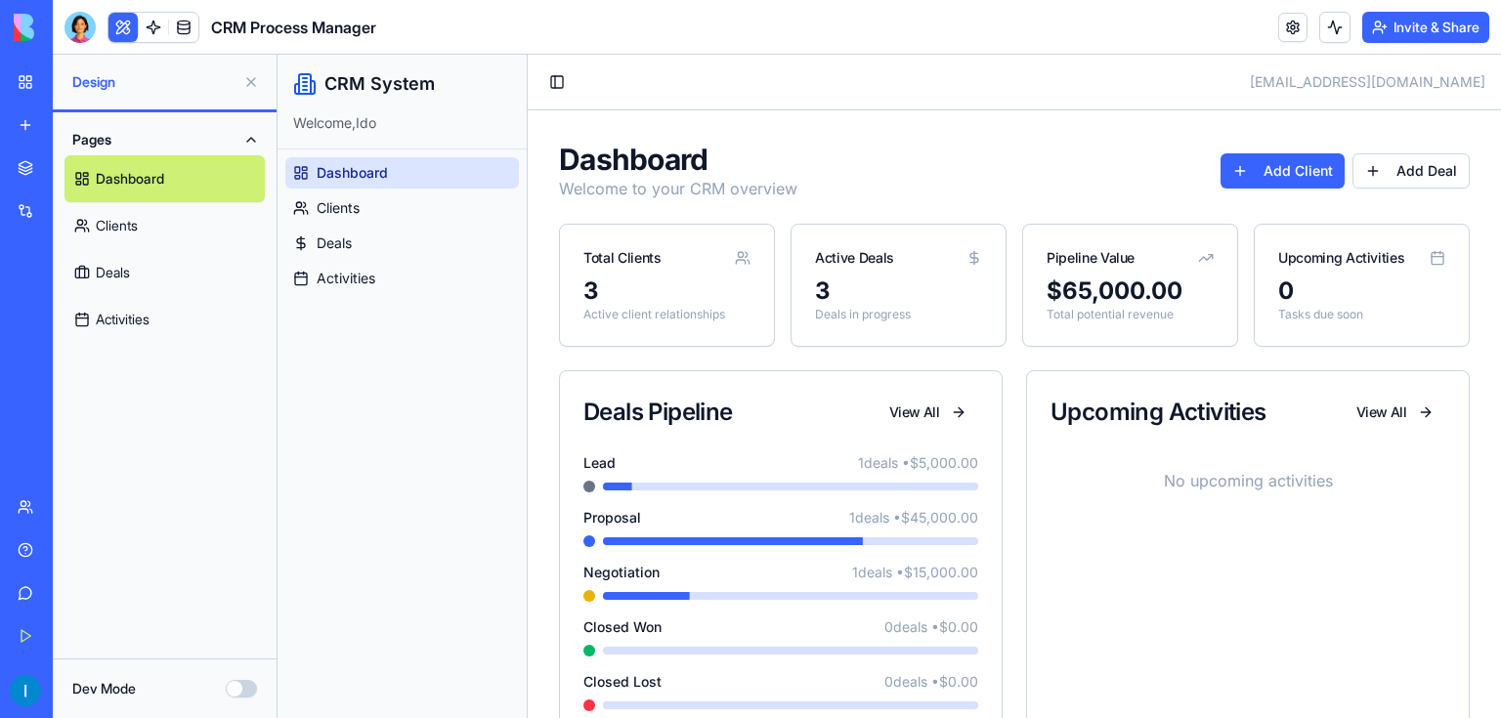
click at [691, 276] on div "3" at bounding box center [666, 291] width 167 height 31
drag, startPoint x: 691, startPoint y: 275, endPoint x: 821, endPoint y: 172, distance: 165.6
click at [821, 172] on div "Dashboard Welcome to your CRM overview Add Client Add Deal" at bounding box center [1014, 171] width 911 height 59
click at [553, 87] on button "Toggle Sidebar" at bounding box center [556, 81] width 27 height 27
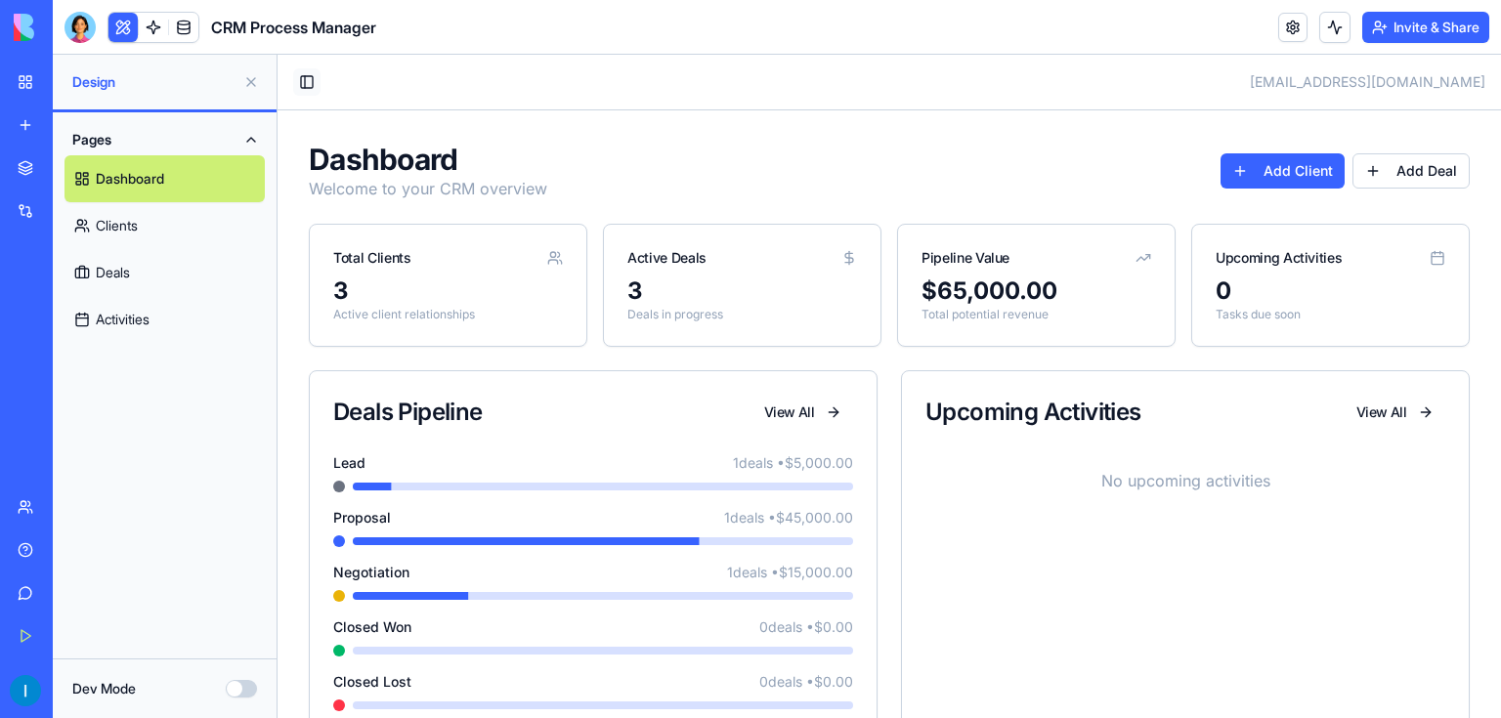
click at [305, 87] on button "Toggle Sidebar" at bounding box center [306, 81] width 27 height 27
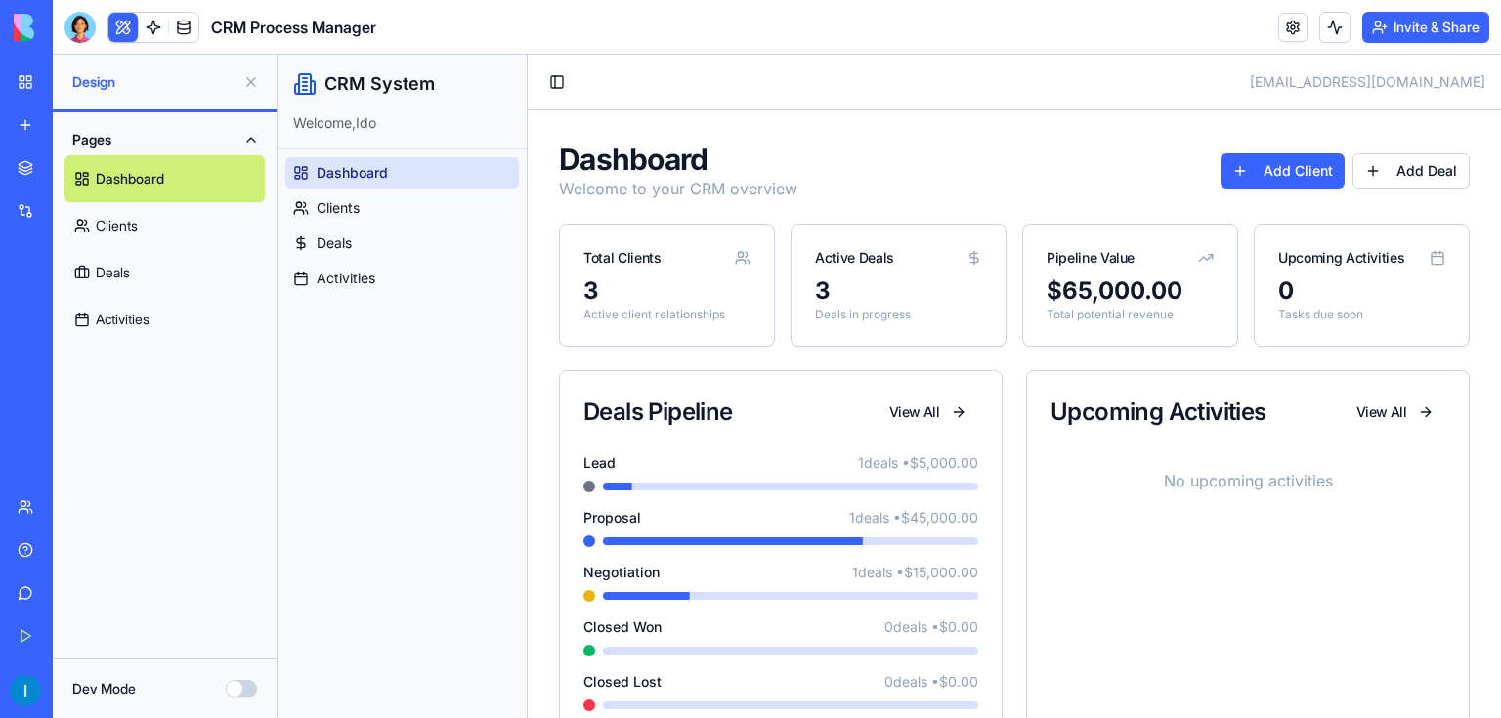
click at [395, 223] on ul "Dashboard Clients Deals Activities" at bounding box center [401, 225] width 233 height 137
click at [395, 214] on link "Clients" at bounding box center [401, 207] width 233 height 31
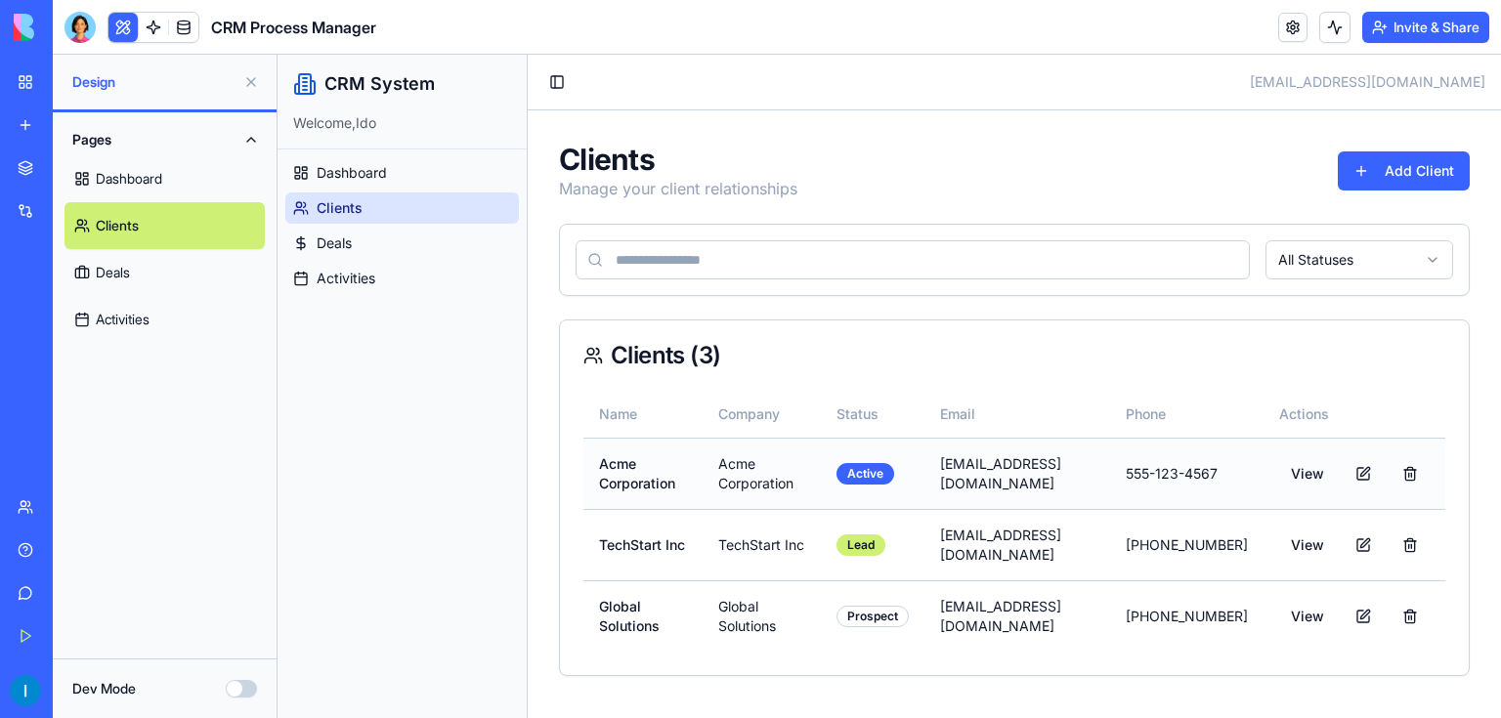
click at [748, 478] on td "Acme Corporation" at bounding box center [761, 473] width 118 height 71
click at [1383, 160] on button "Add Client" at bounding box center [1403, 170] width 132 height 39
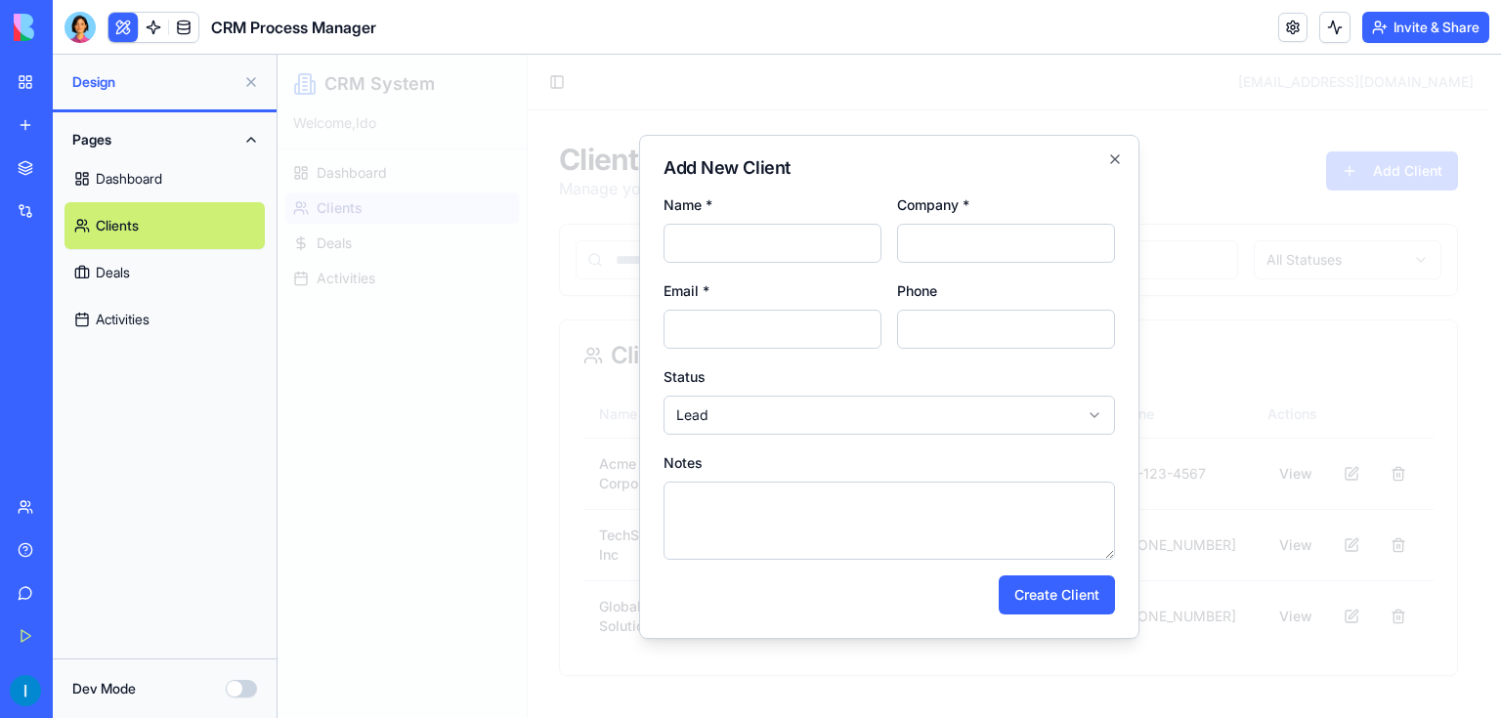
click at [1116, 168] on div "Add New Client Name * Company * Email * Phone Status Lead ****** ******** **** …" at bounding box center [889, 387] width 500 height 504
click at [1116, 164] on icon "button" at bounding box center [1115, 159] width 16 height 16
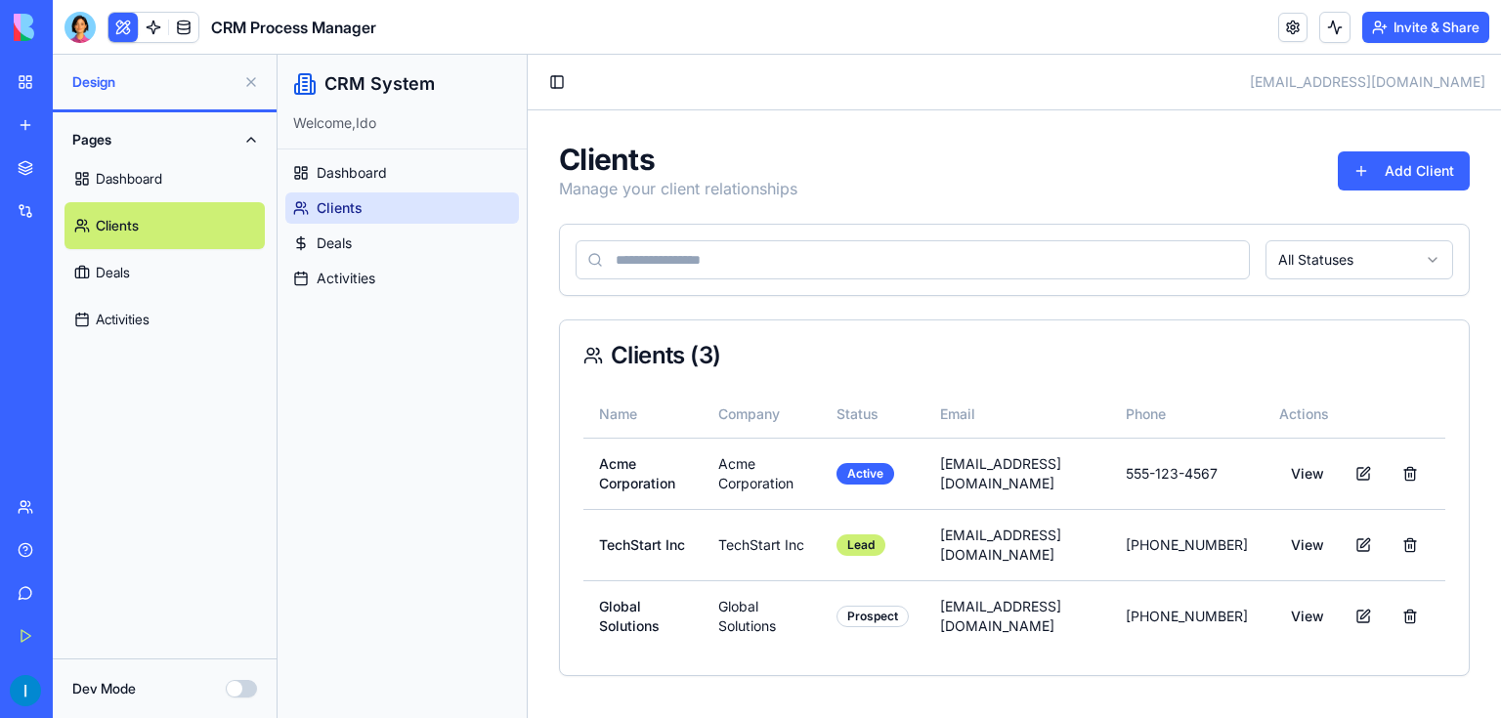
click at [239, 682] on button "Dev Mode" at bounding box center [241, 689] width 31 height 18
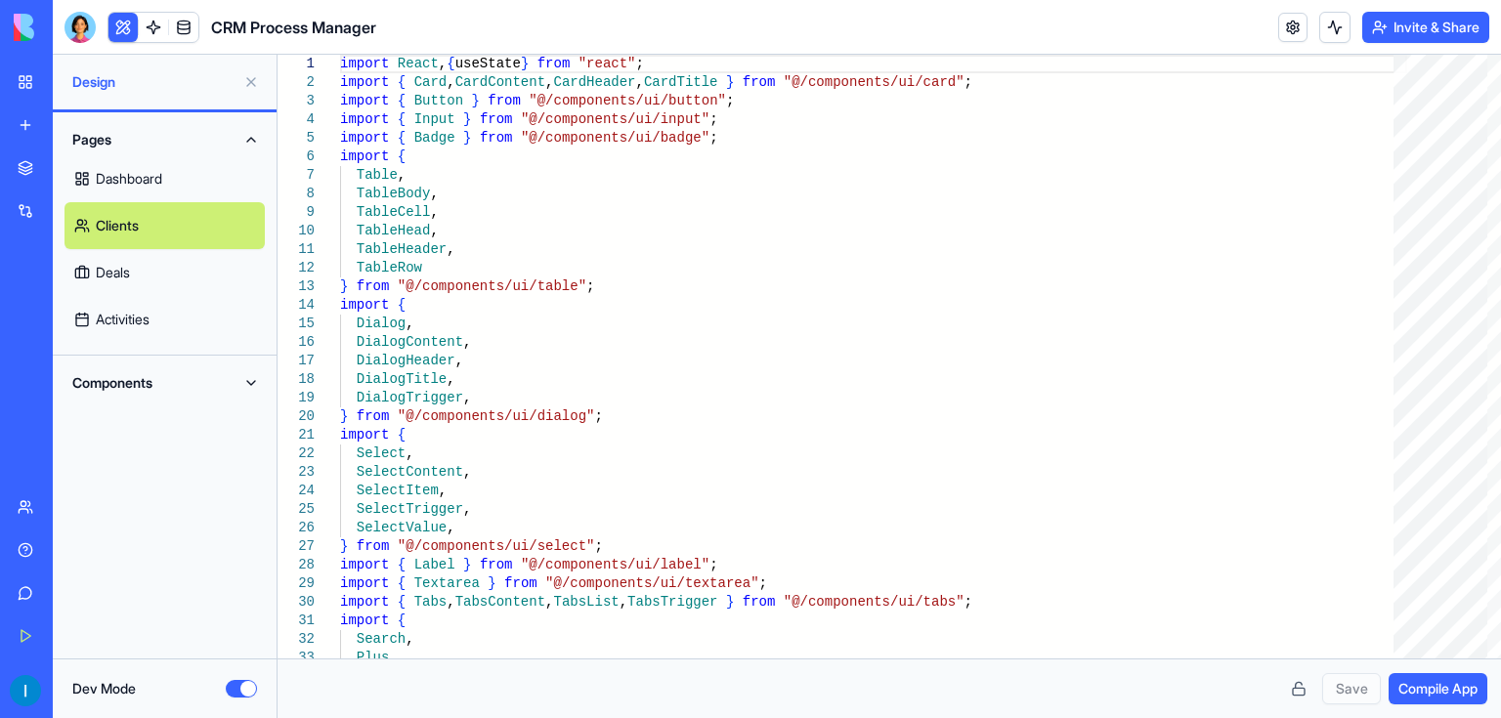
click at [181, 390] on button "Components" at bounding box center [164, 382] width 200 height 31
click at [188, 433] on link "AppLayout" at bounding box center [164, 422] width 200 height 47
type textarea "**********"
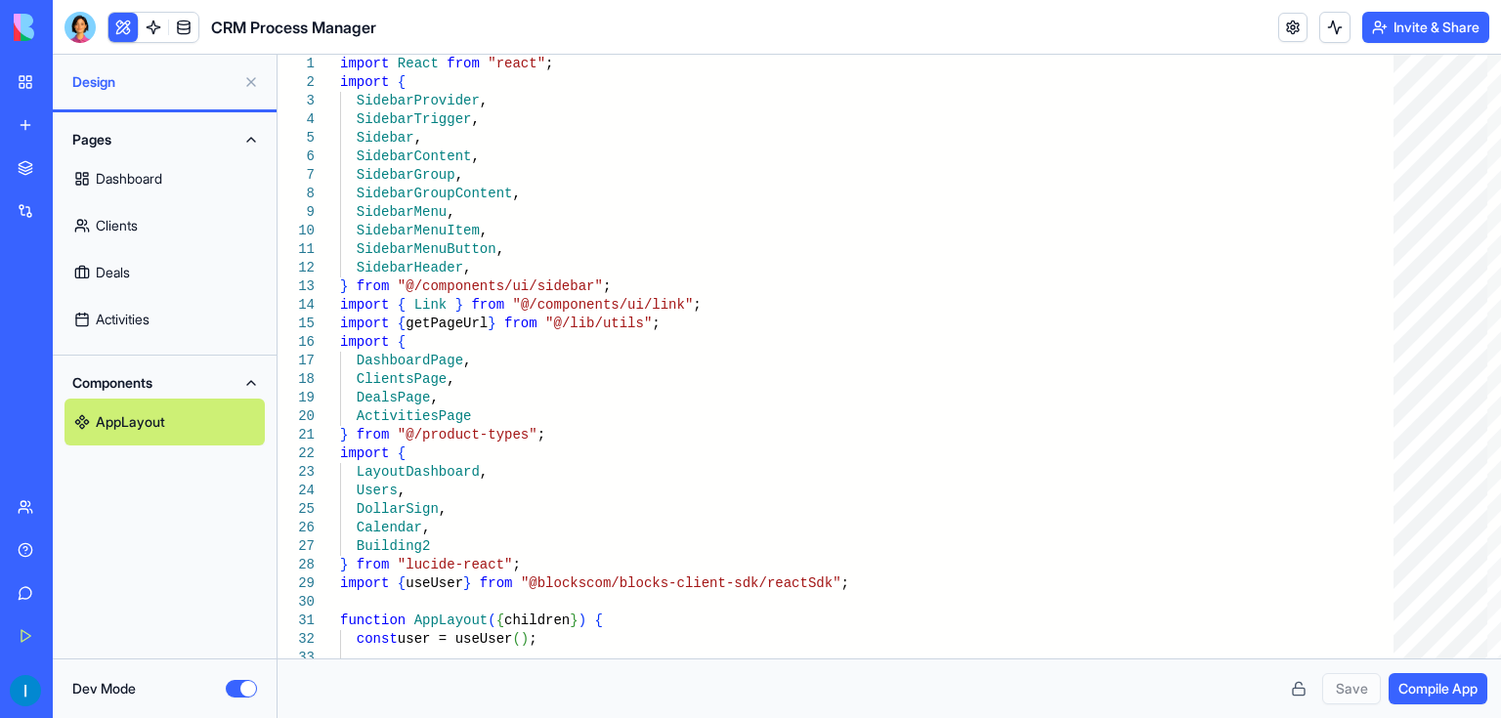
click at [188, 391] on button "Components" at bounding box center [164, 382] width 200 height 31
click at [229, 680] on div "Dev Mode" at bounding box center [164, 689] width 185 height 20
click at [244, 691] on button "Dev Mode" at bounding box center [241, 689] width 31 height 18
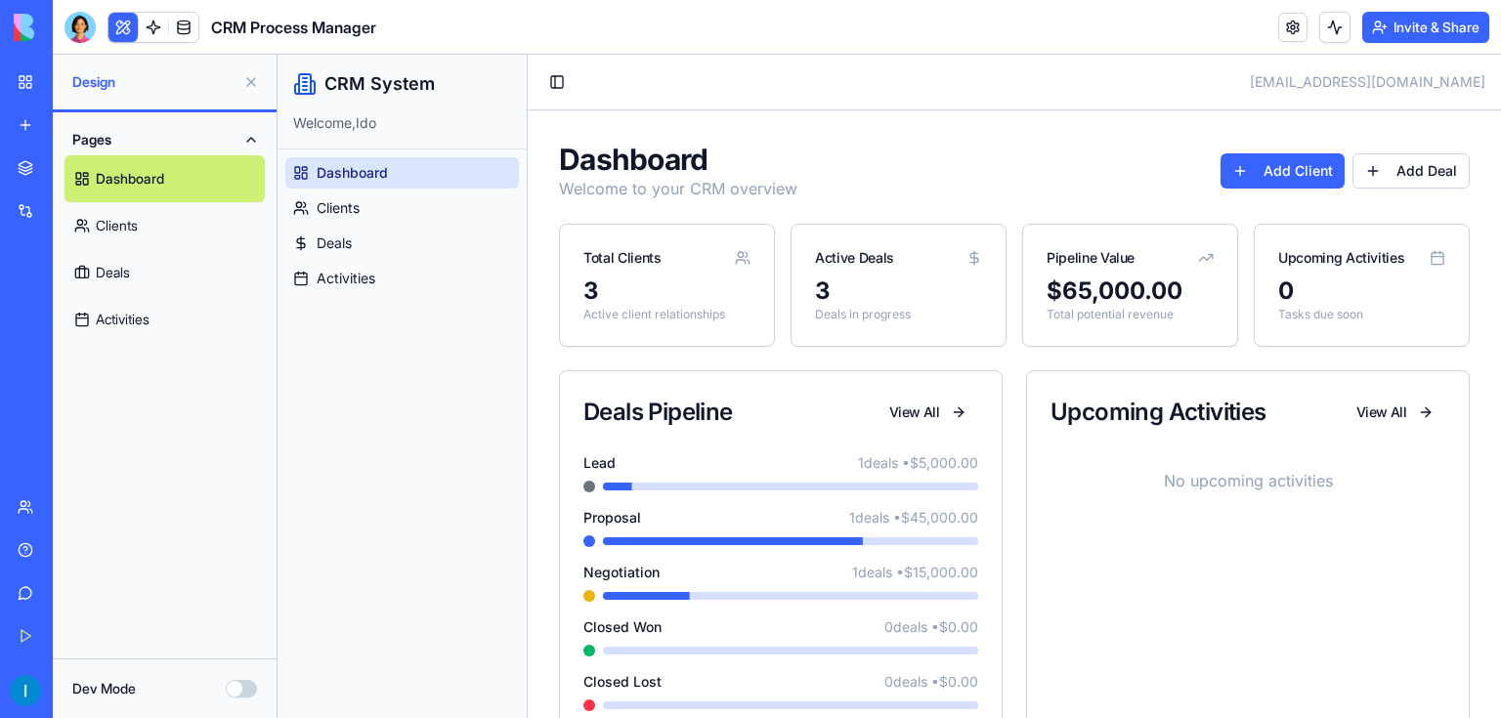
click at [27, 351] on div "AI Logo Generator" at bounding box center [23, 348] width 10 height 20
click at [27, 355] on div "AI Logo Generator" at bounding box center [23, 348] width 10 height 20
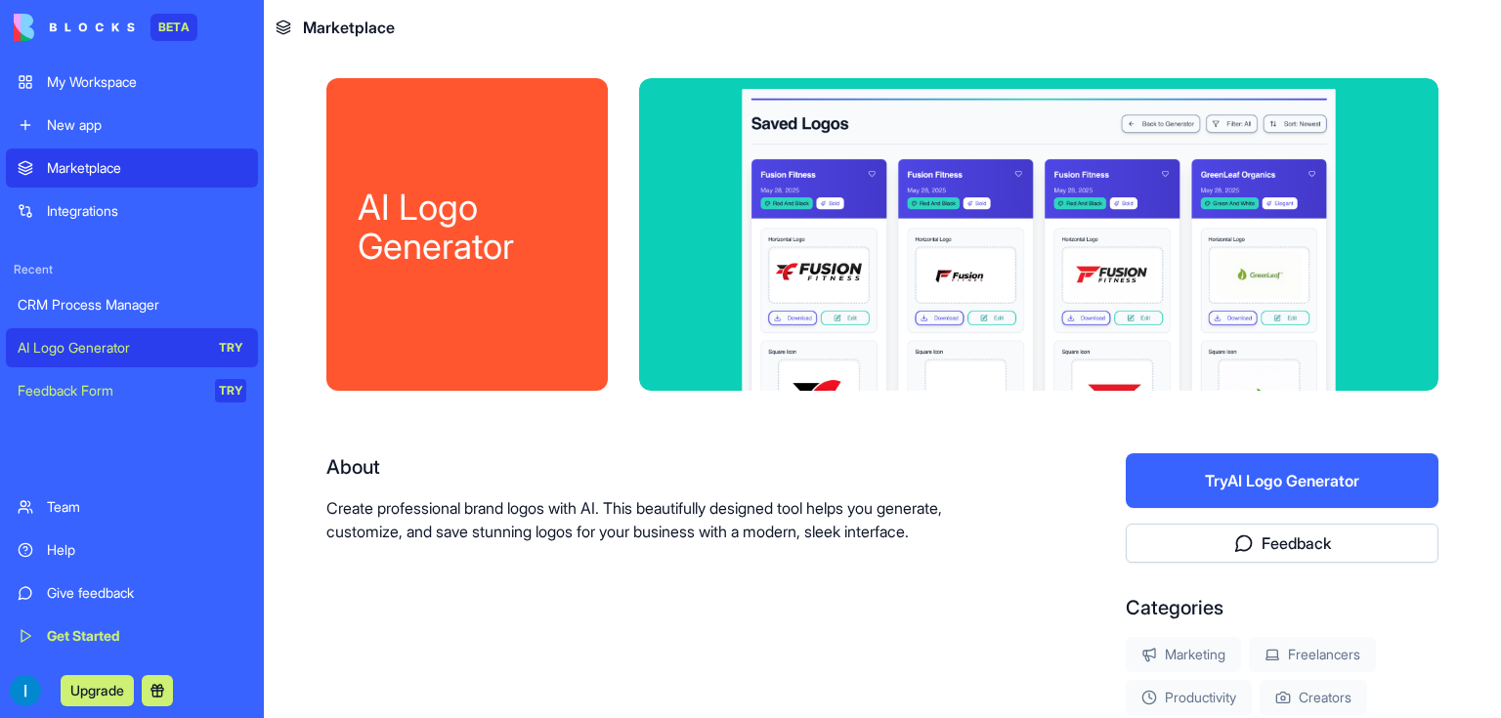
click at [1200, 481] on button "Try AI Logo Generator" at bounding box center [1281, 480] width 313 height 55
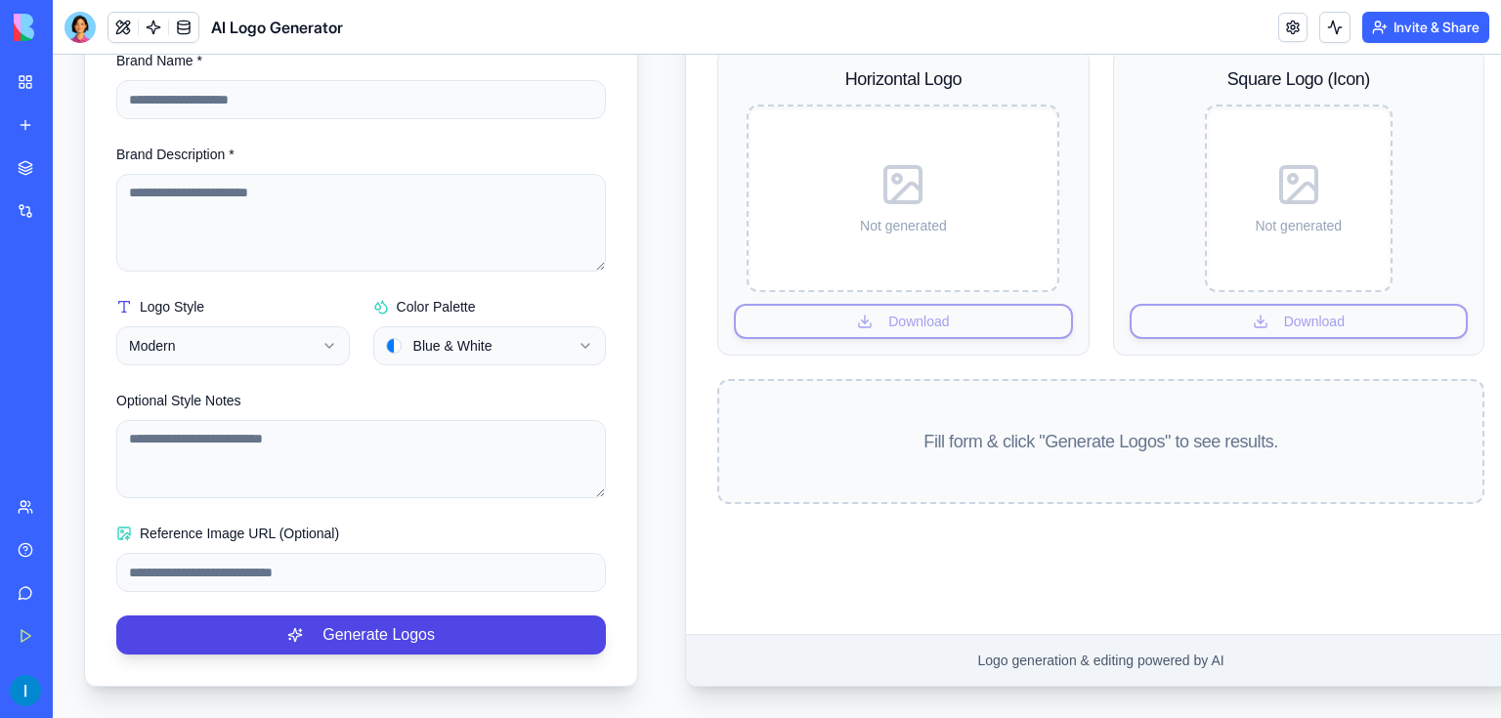
scroll to position [327, 0]
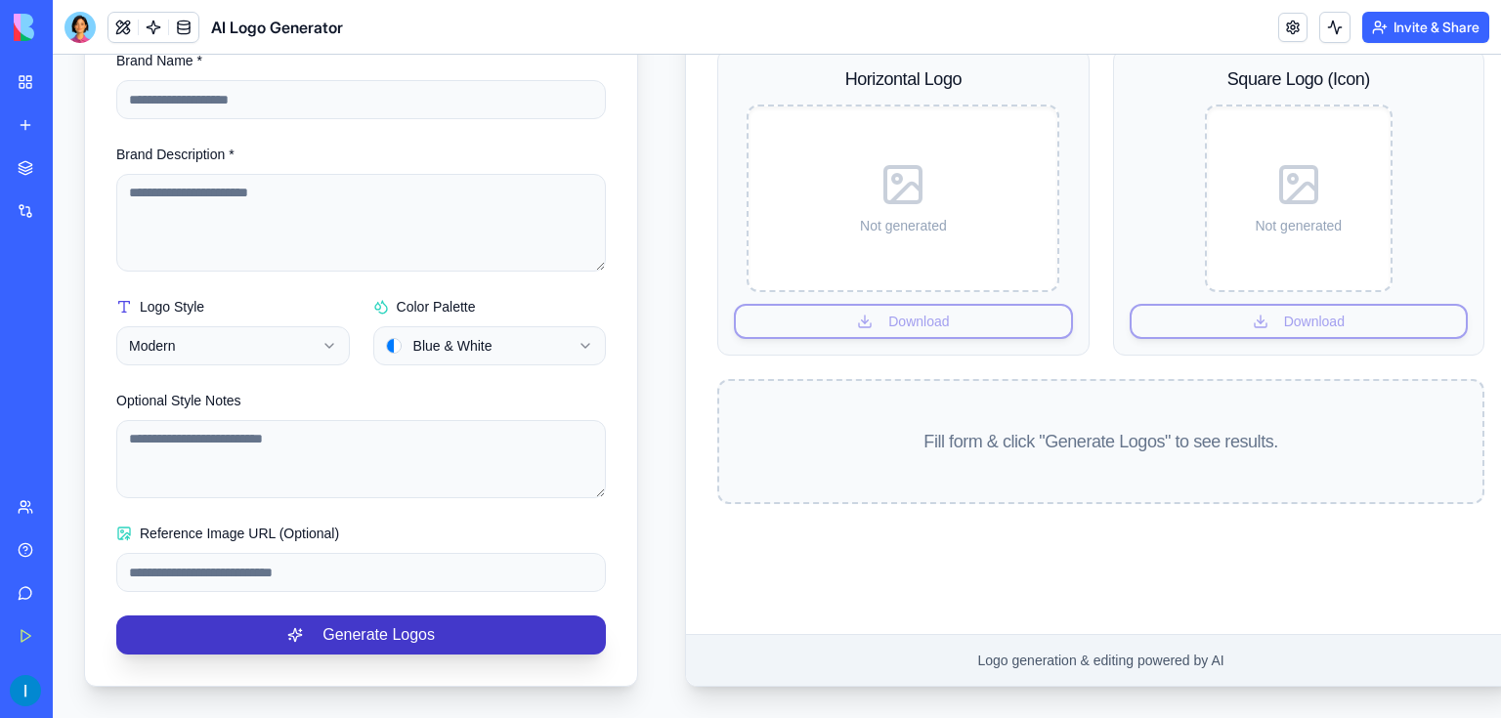
click at [425, 621] on button "Generate Logos" at bounding box center [360, 634] width 489 height 39
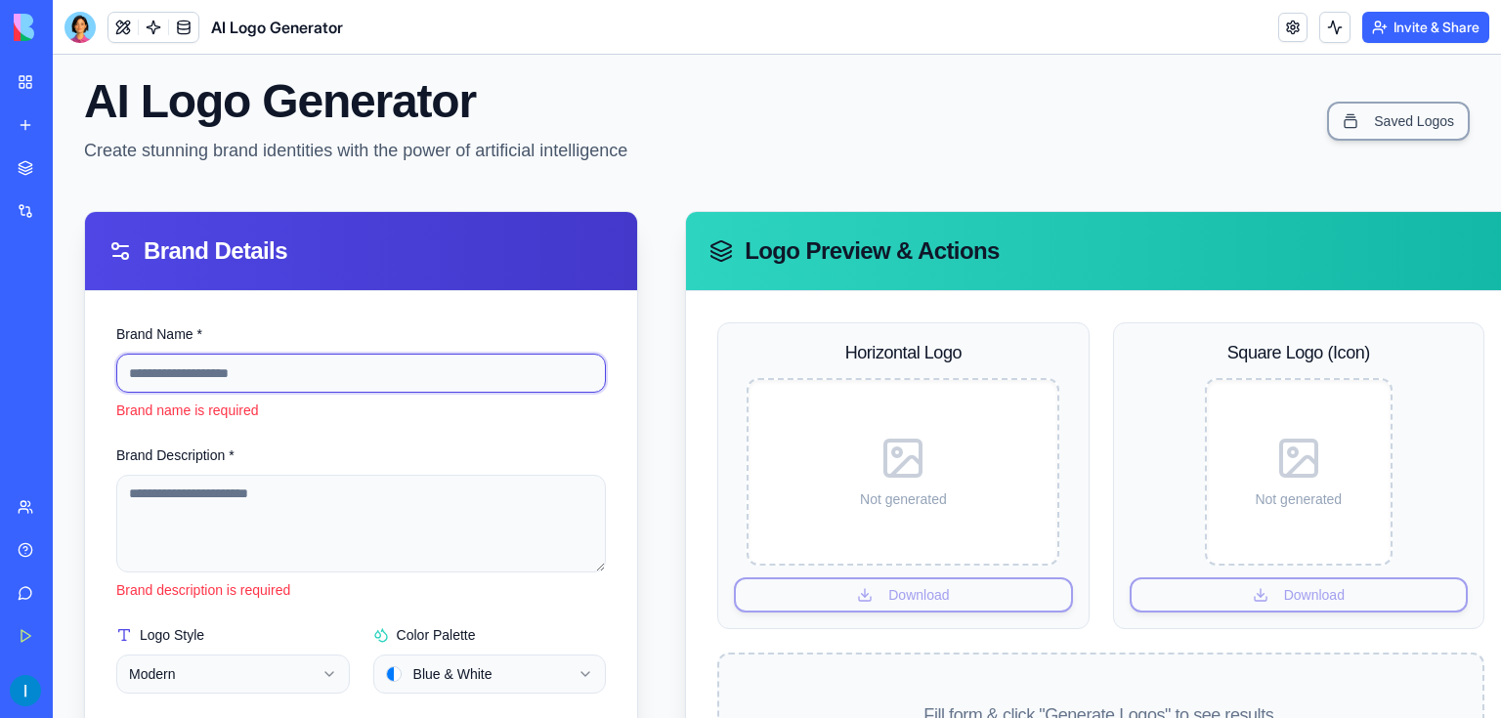
scroll to position [15, 0]
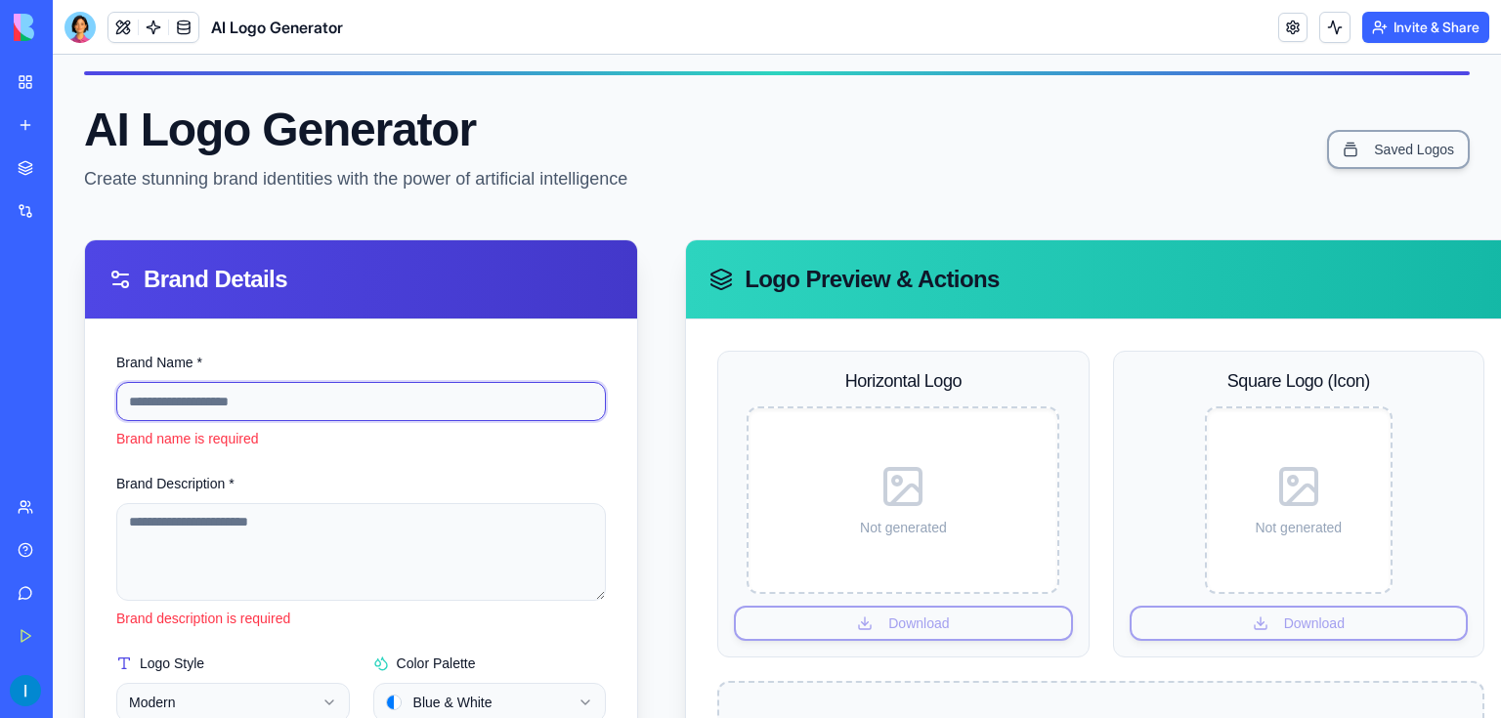
click at [307, 407] on input "Brand Name *" at bounding box center [360, 401] width 489 height 39
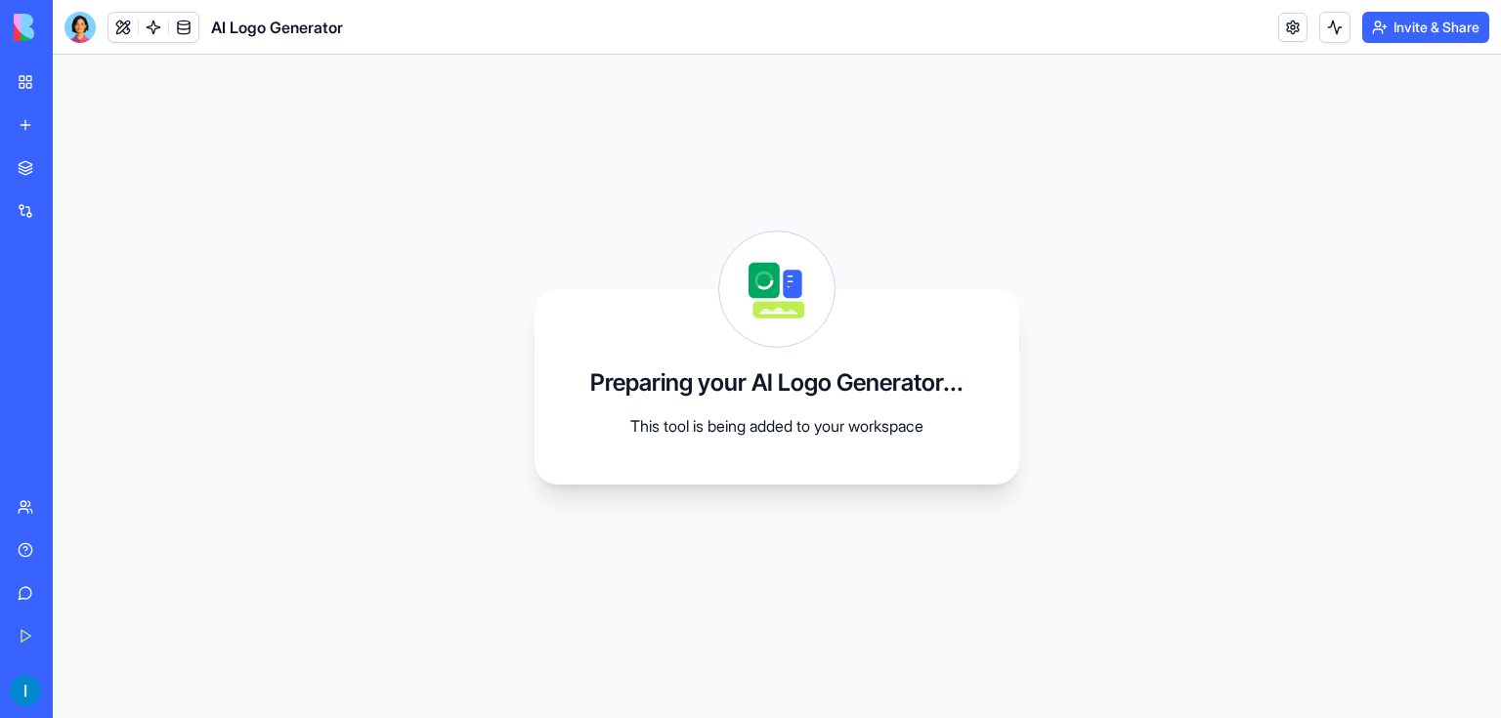
click at [29, 28] on img at bounding box center [74, 27] width 121 height 27
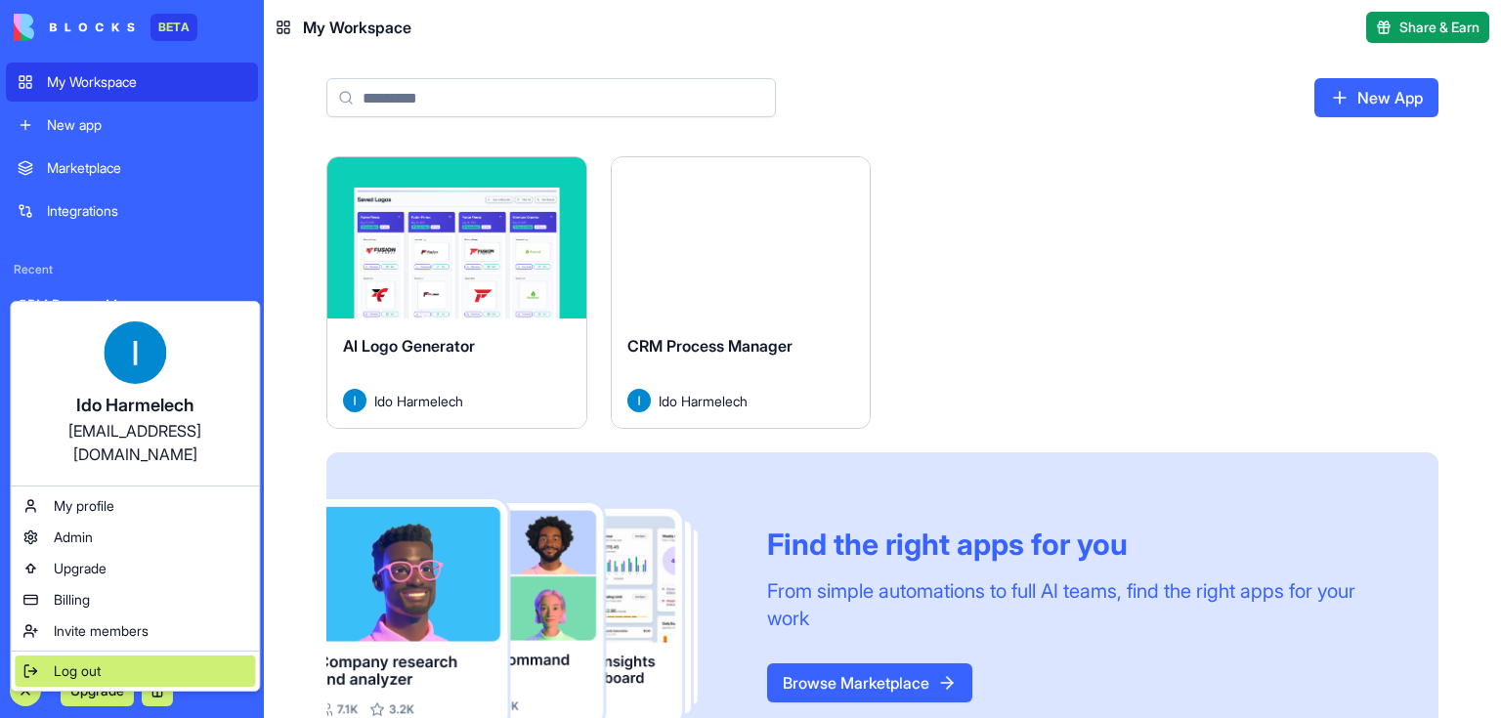
click at [120, 656] on div "Log out" at bounding box center [135, 671] width 240 height 31
